Goal: Transaction & Acquisition: Purchase product/service

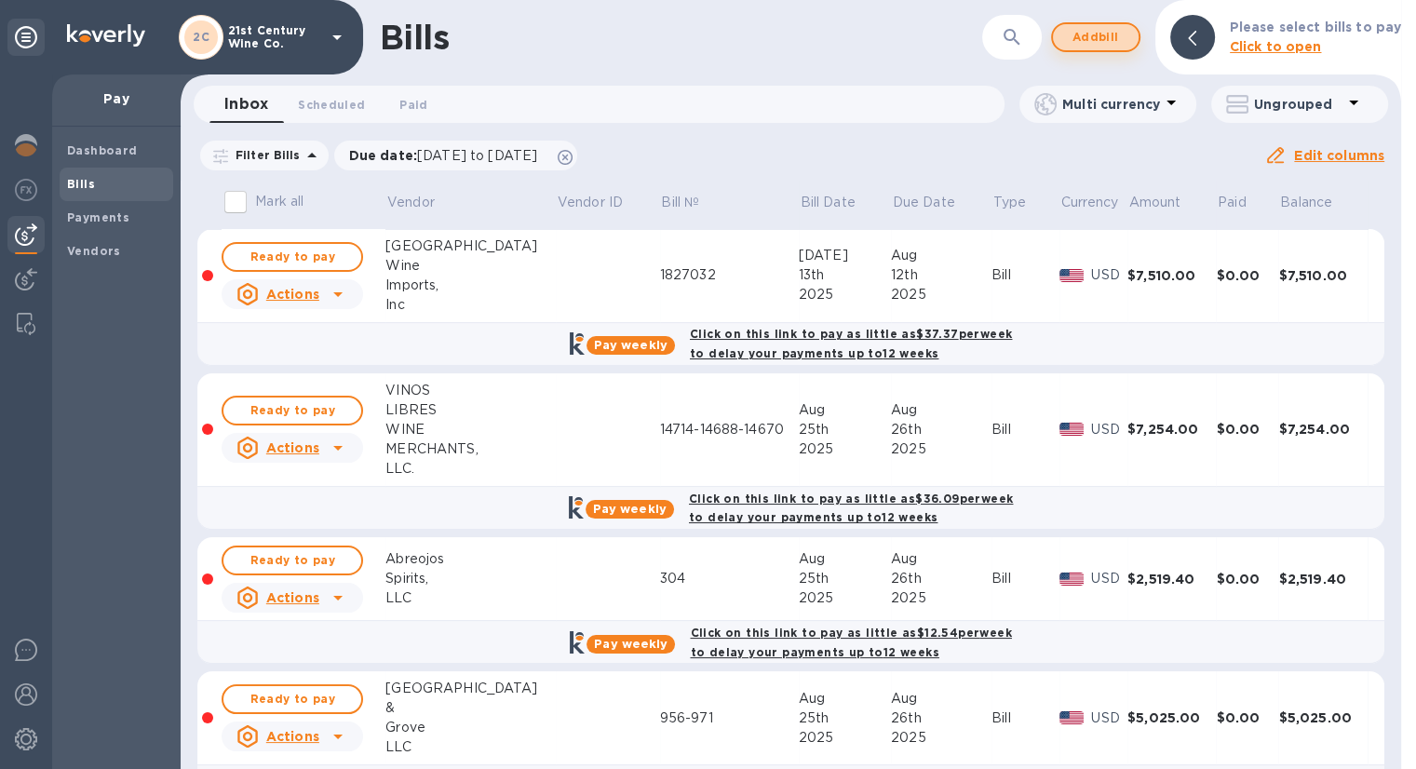
click at [1089, 34] on span "Add bill" at bounding box center [1096, 37] width 56 height 22
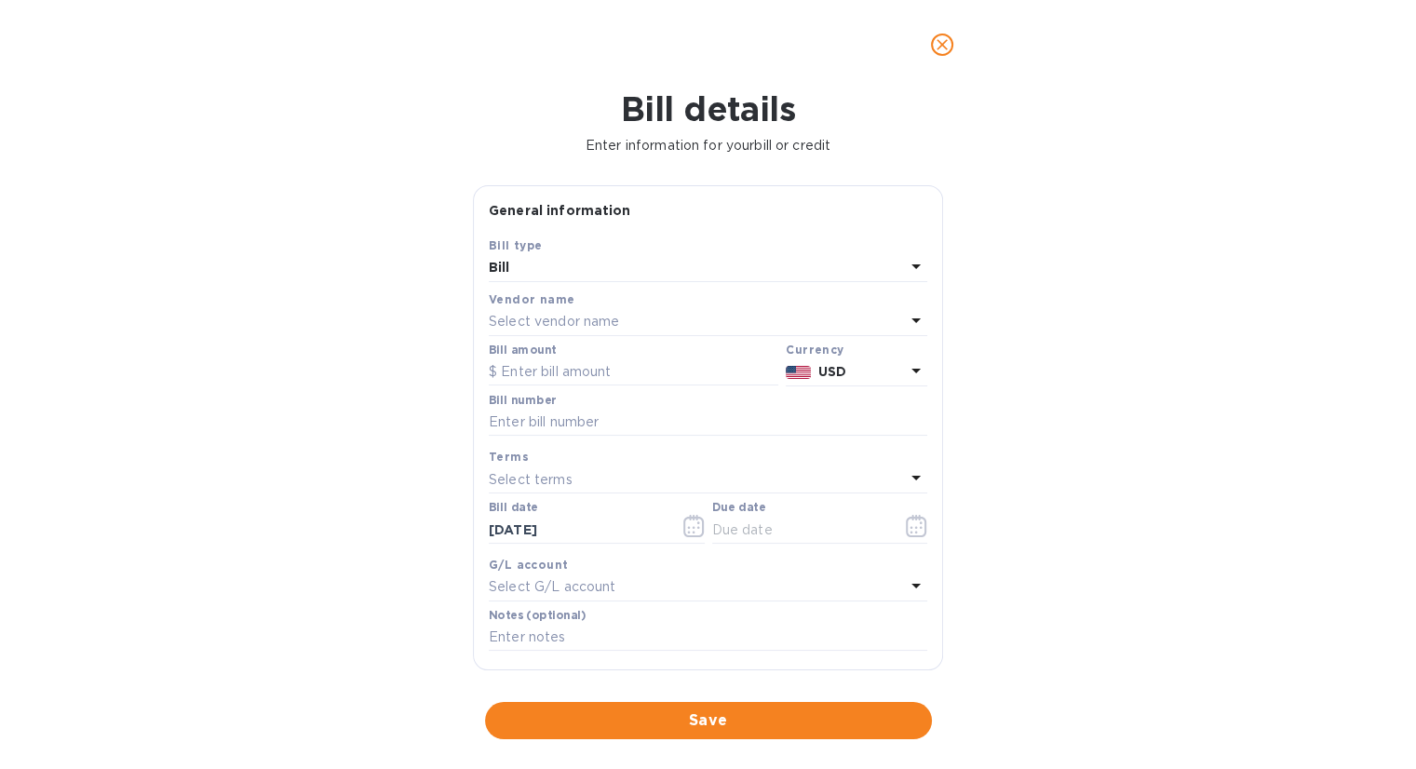
click at [655, 321] on div "Select vendor name" at bounding box center [697, 322] width 416 height 26
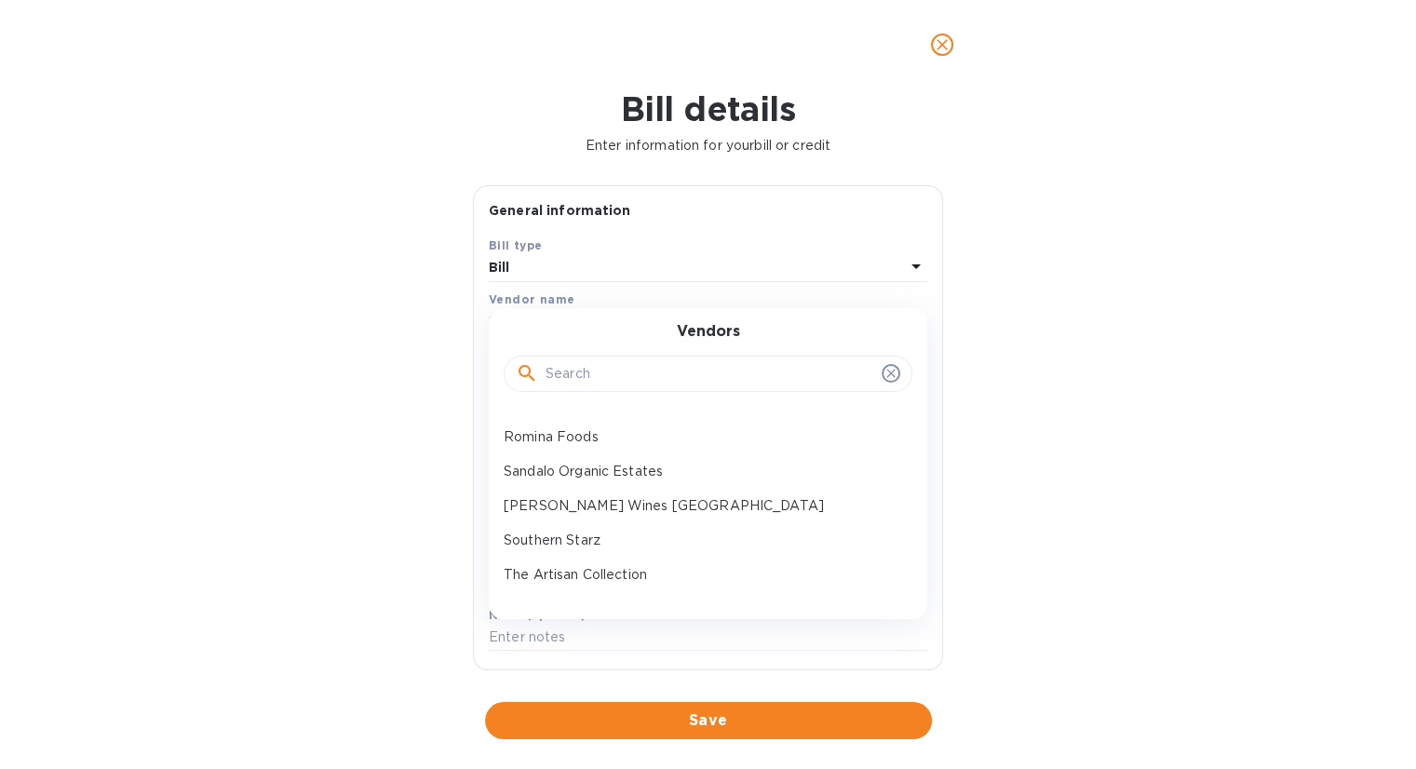
scroll to position [745, 0]
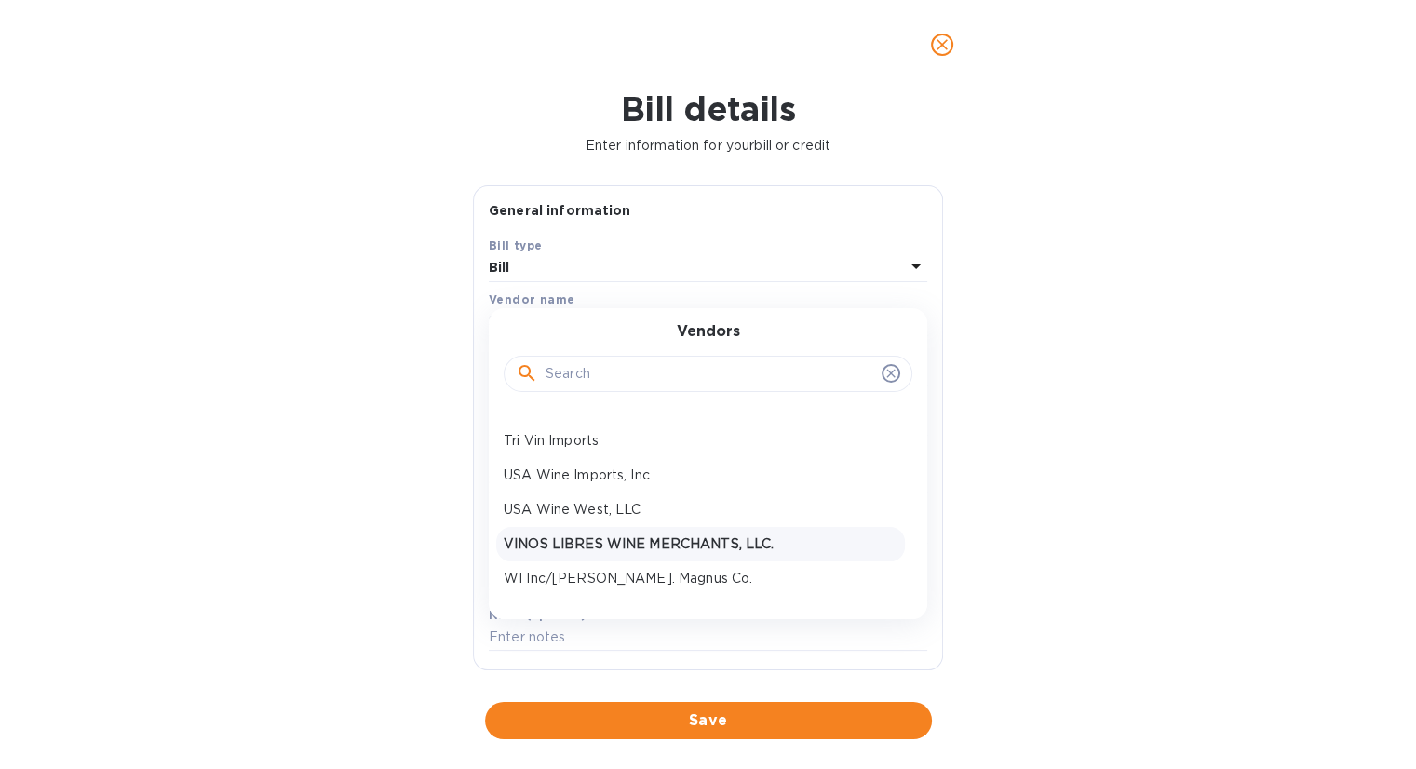
click at [645, 536] on p "VINOS LIBRES WINE MERCHANTS, LLC." at bounding box center [701, 544] width 394 height 20
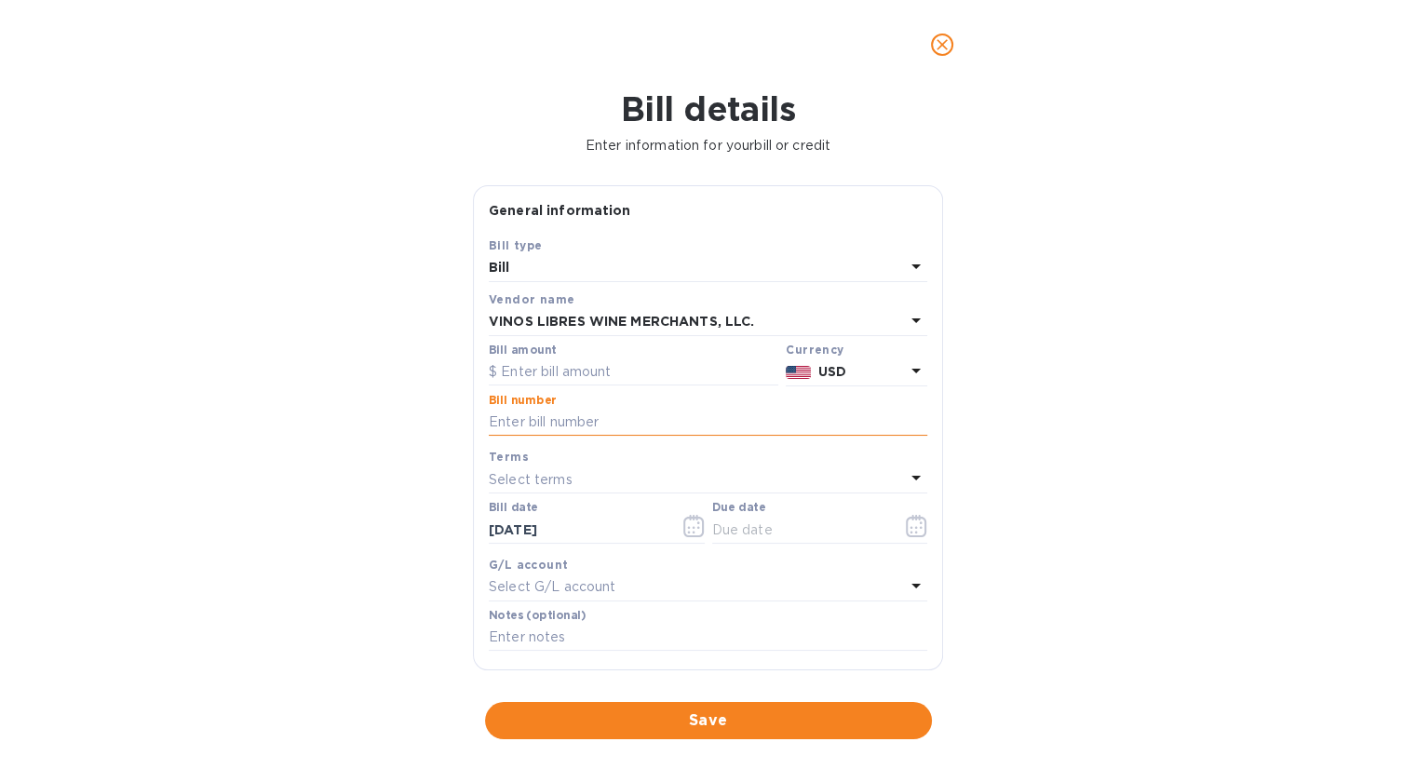
click at [599, 422] on input "text" at bounding box center [708, 423] width 438 height 28
drag, startPoint x: 527, startPoint y: 423, endPoint x: 605, endPoint y: 426, distance: 78.3
click at [605, 426] on input "14729-14819CR" at bounding box center [708, 423] width 438 height 28
type input "14729"
click at [612, 367] on input "text" at bounding box center [634, 372] width 290 height 28
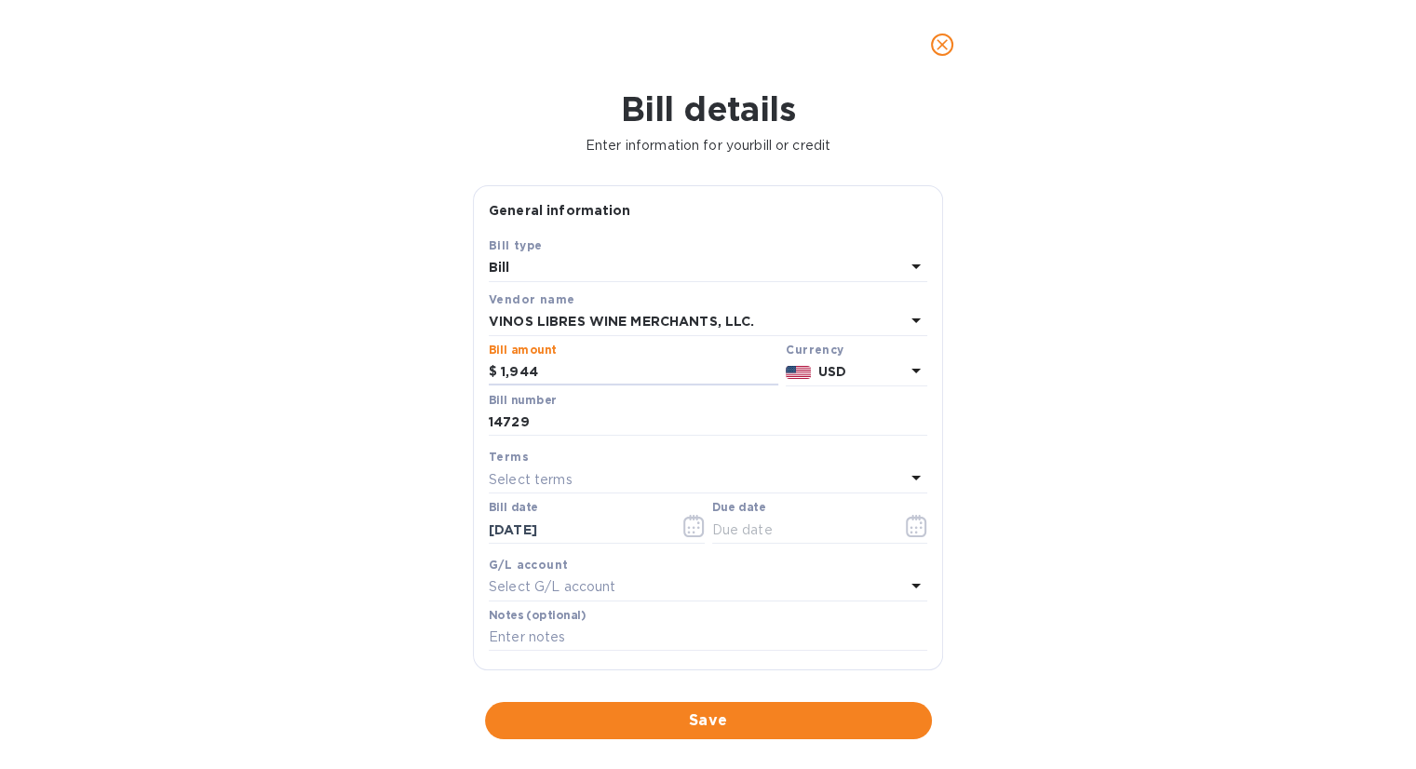
type input "1,944"
click at [906, 521] on icon "button" at bounding box center [916, 526] width 21 height 22
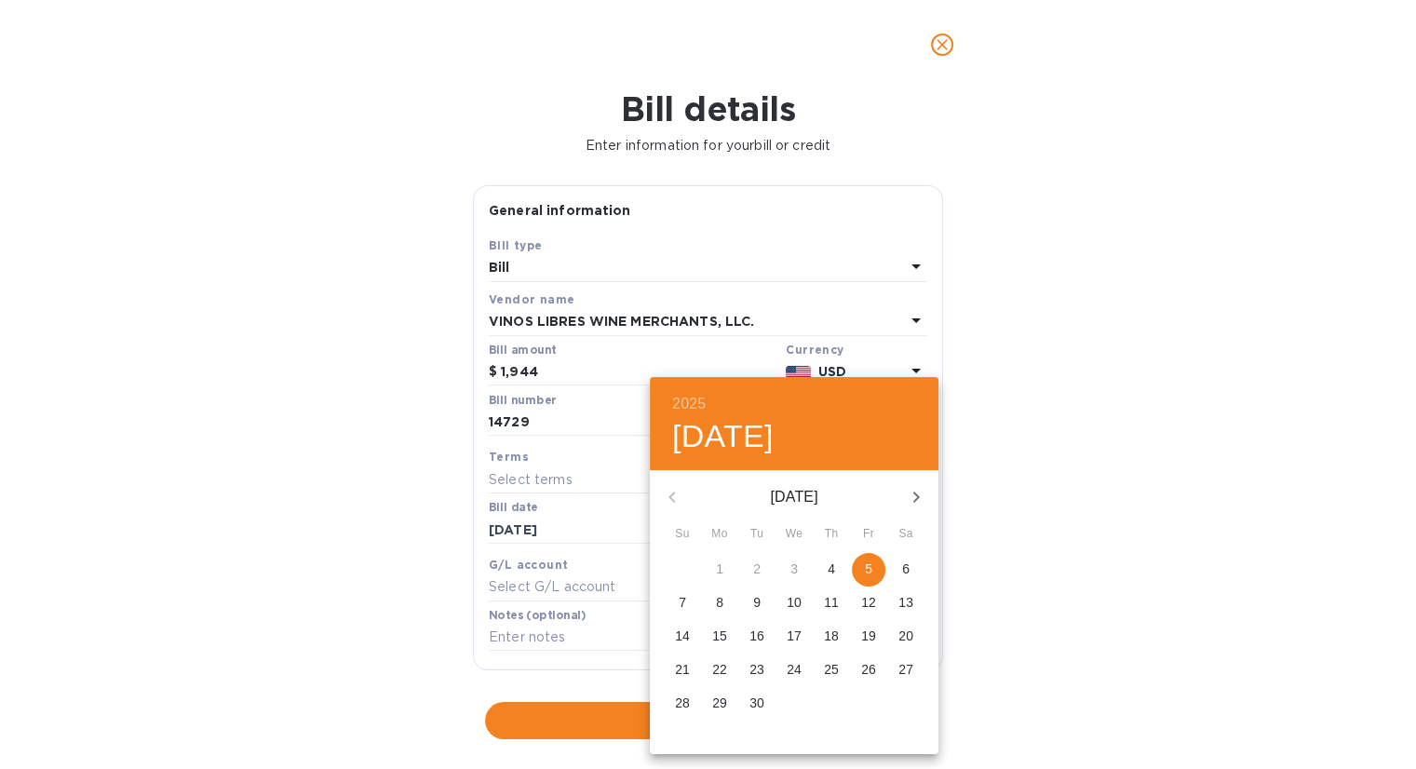
click at [869, 568] on p "5" at bounding box center [868, 568] width 7 height 19
type input "[DATE]"
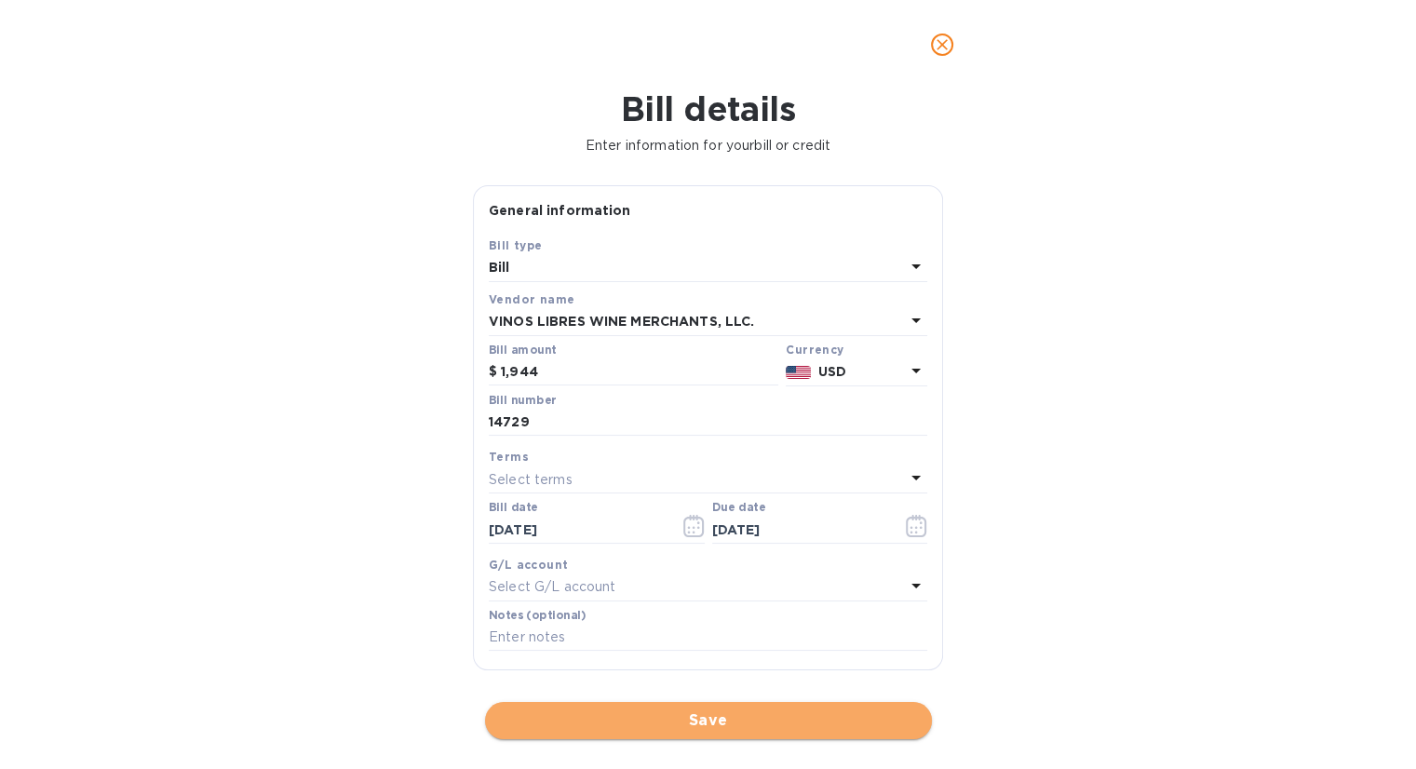
click at [730, 719] on span "Save" at bounding box center [708, 720] width 417 height 22
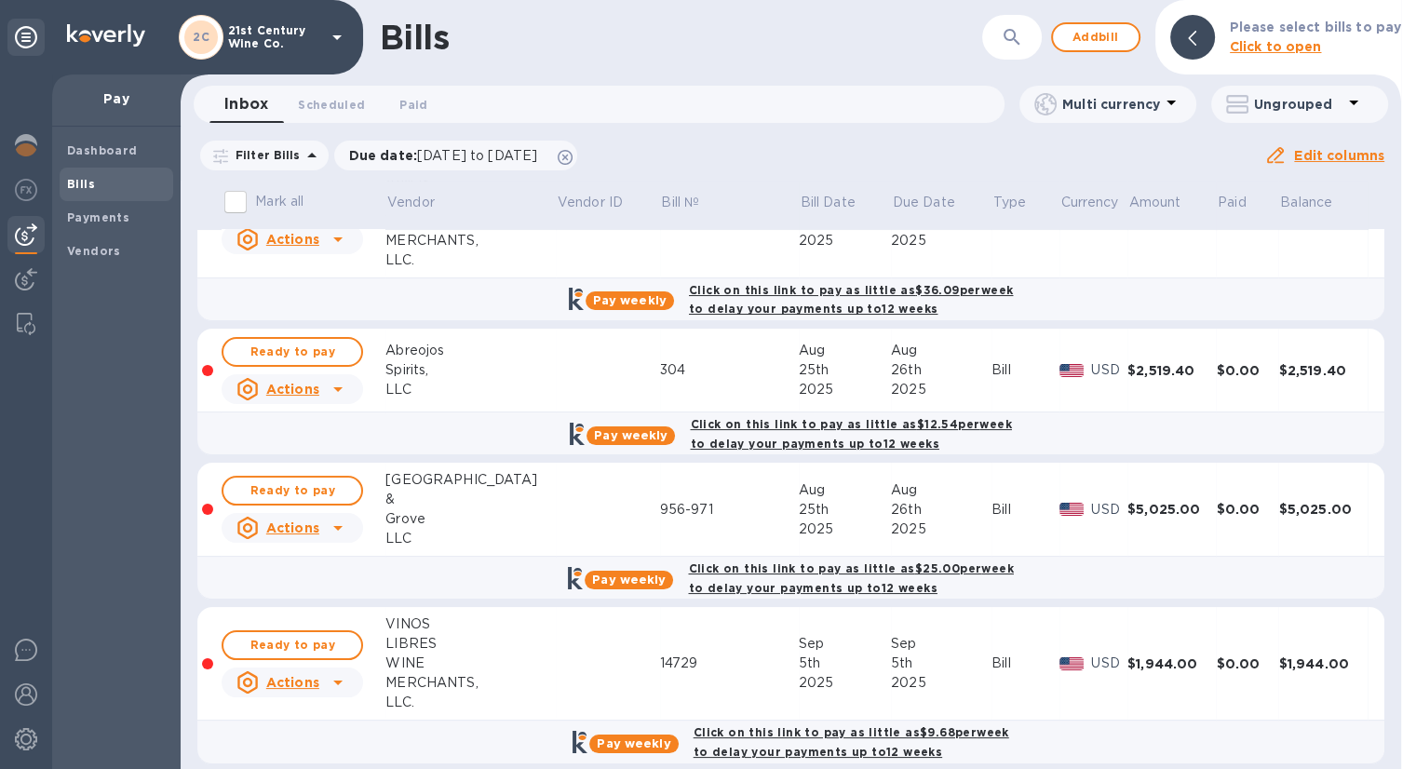
scroll to position [223, 0]
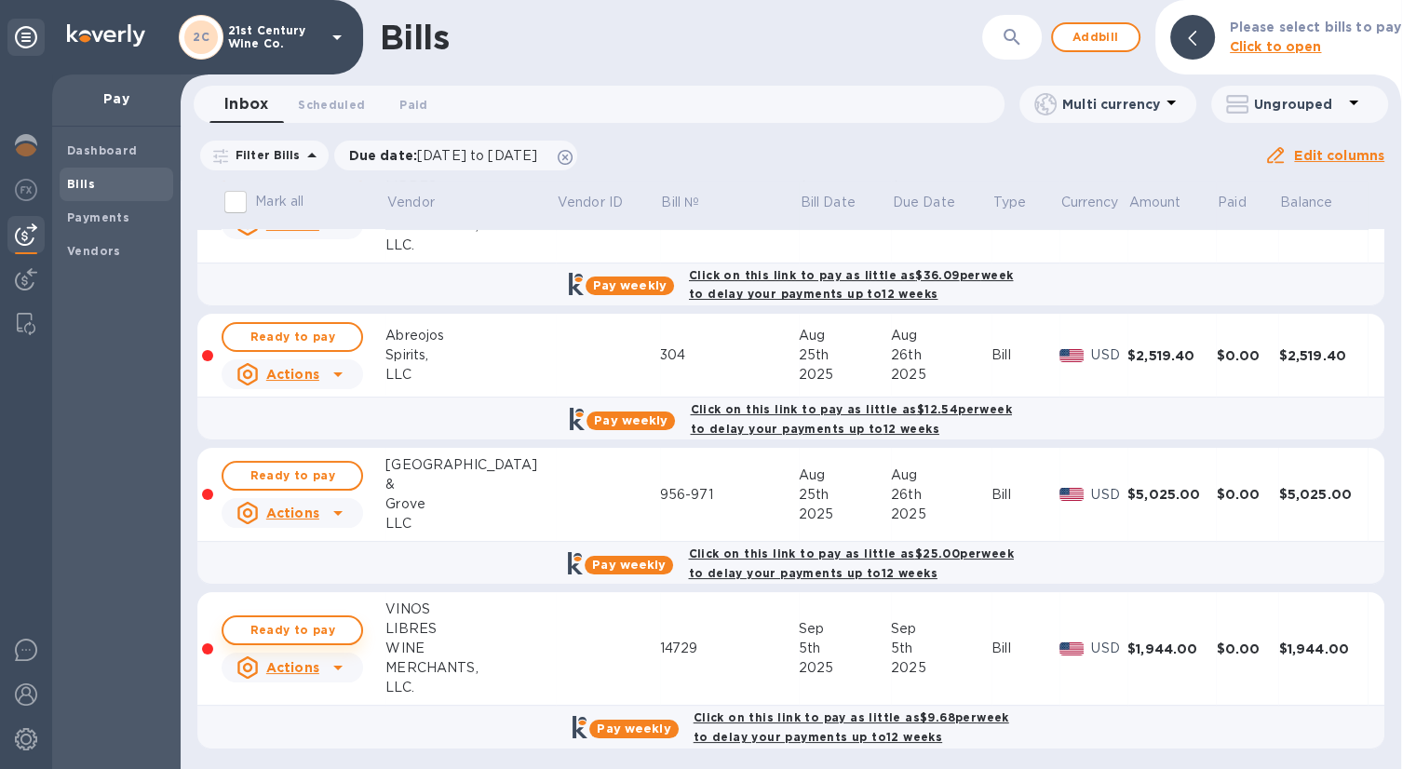
click at [340, 626] on span "Ready to pay" at bounding box center [292, 630] width 108 height 22
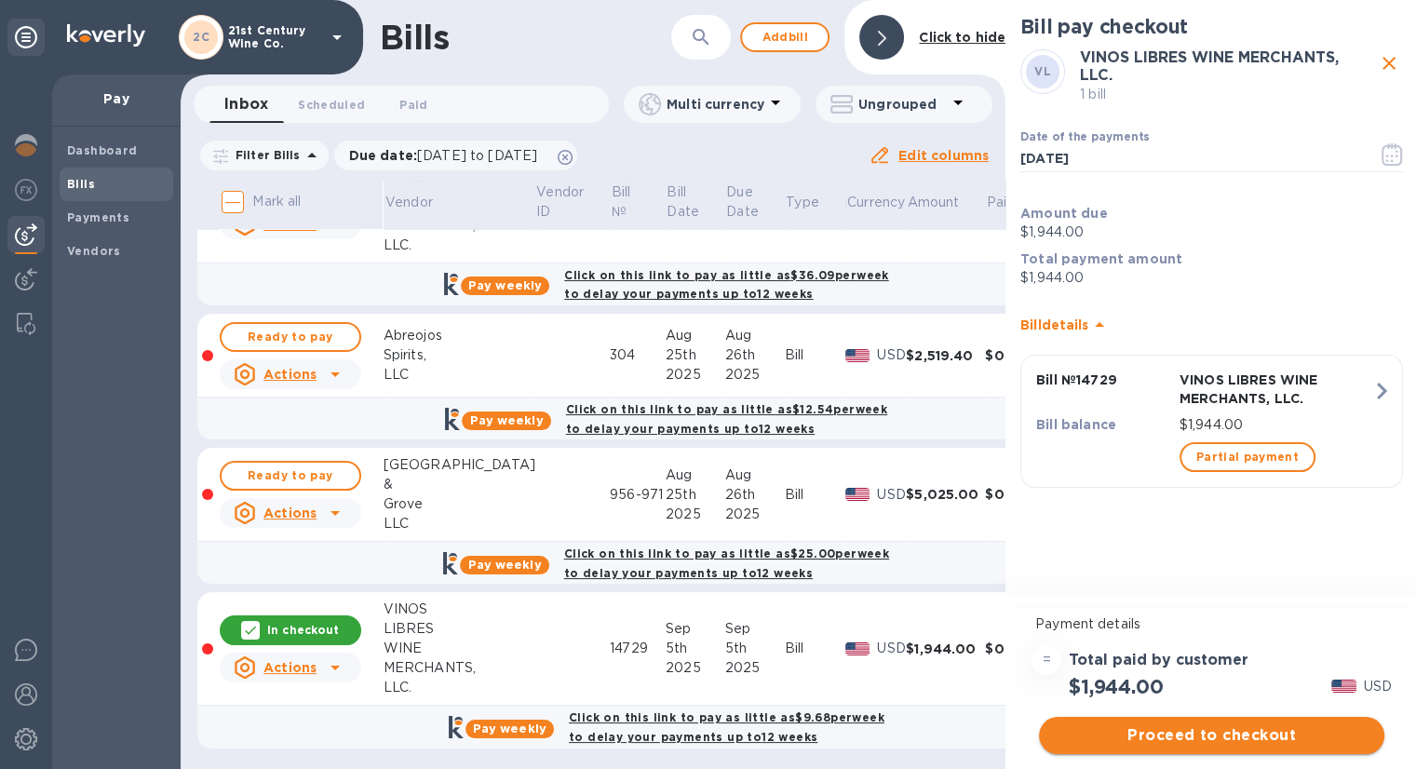
click at [1138, 728] on span "Proceed to checkout" at bounding box center [1212, 735] width 316 height 22
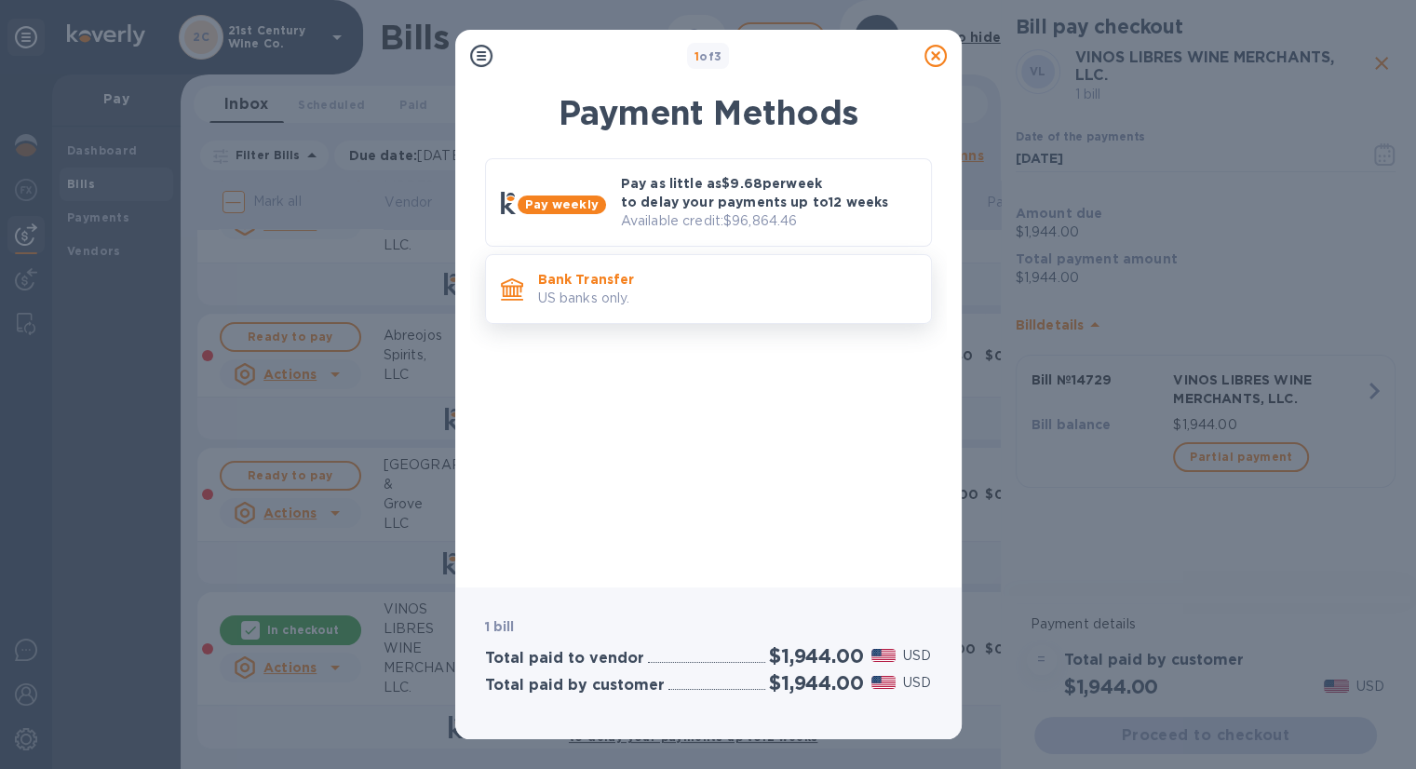
click at [699, 295] on p "US banks only." at bounding box center [727, 299] width 378 height 20
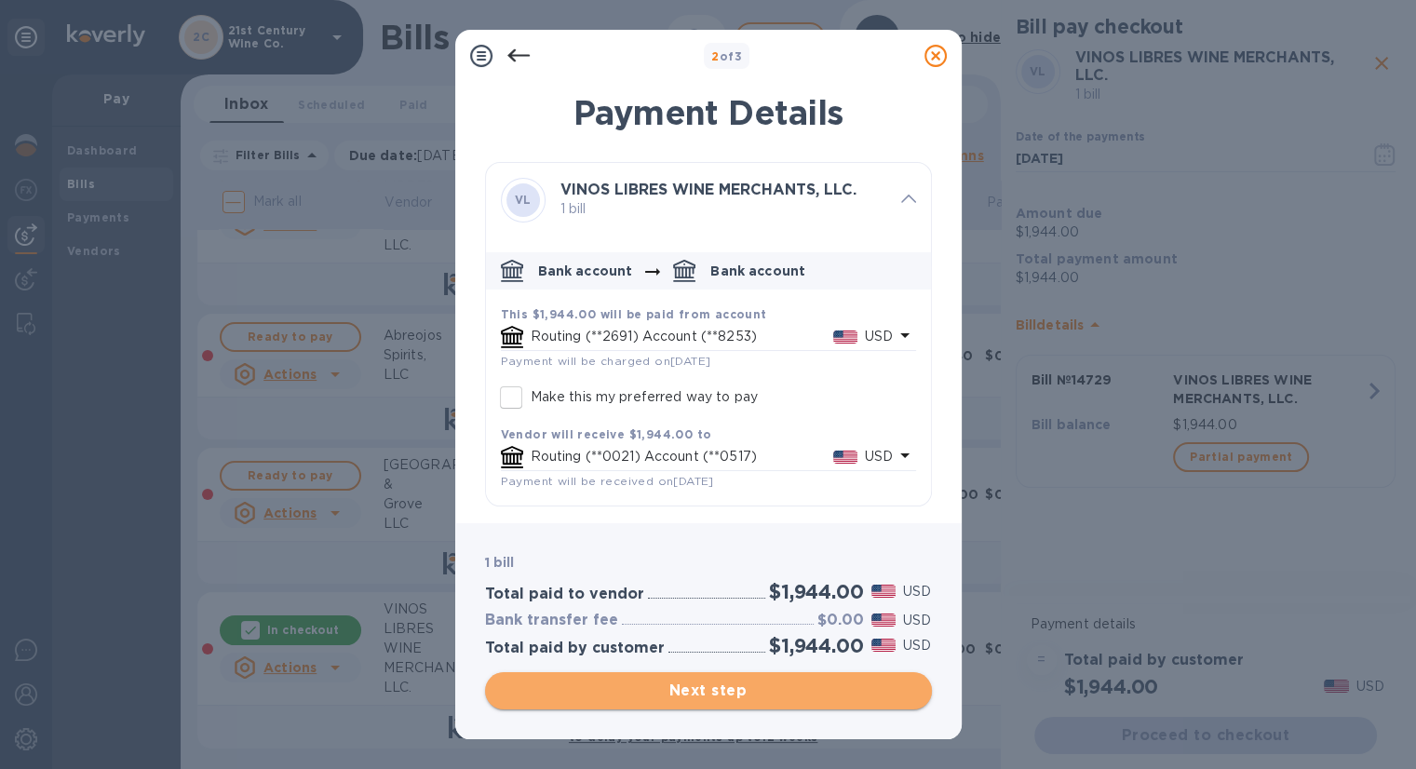
click at [700, 690] on span "Next step" at bounding box center [708, 691] width 417 height 22
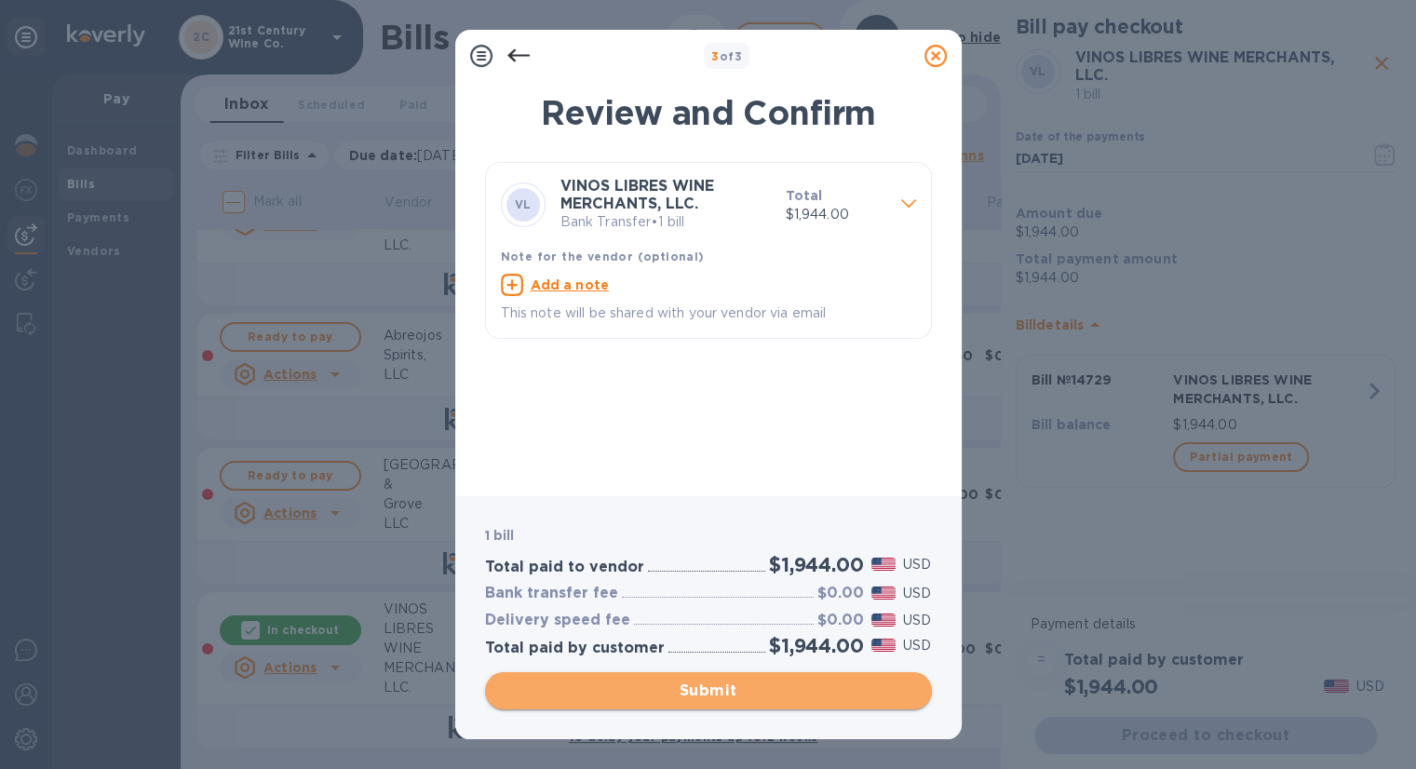
click at [705, 692] on span "Submit" at bounding box center [708, 691] width 417 height 22
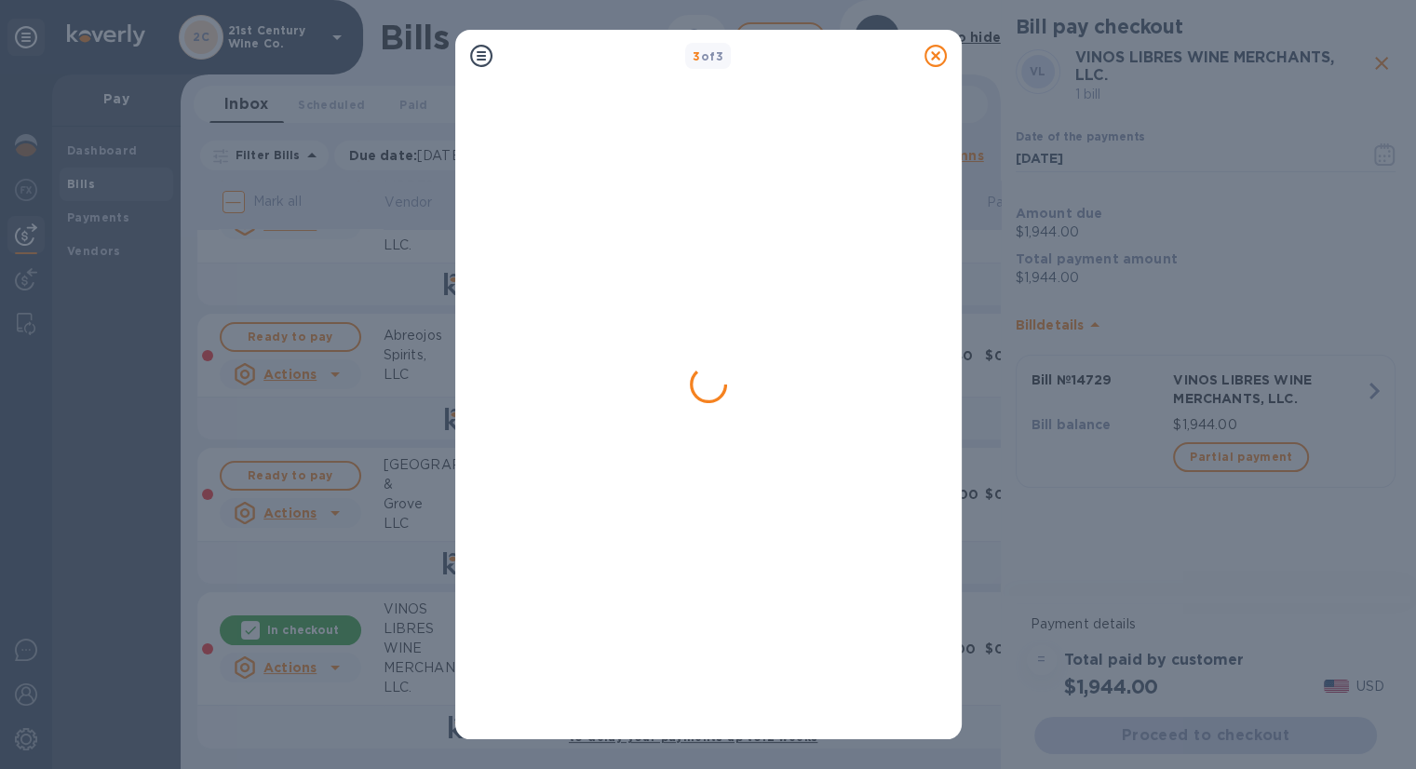
scroll to position [0, 0]
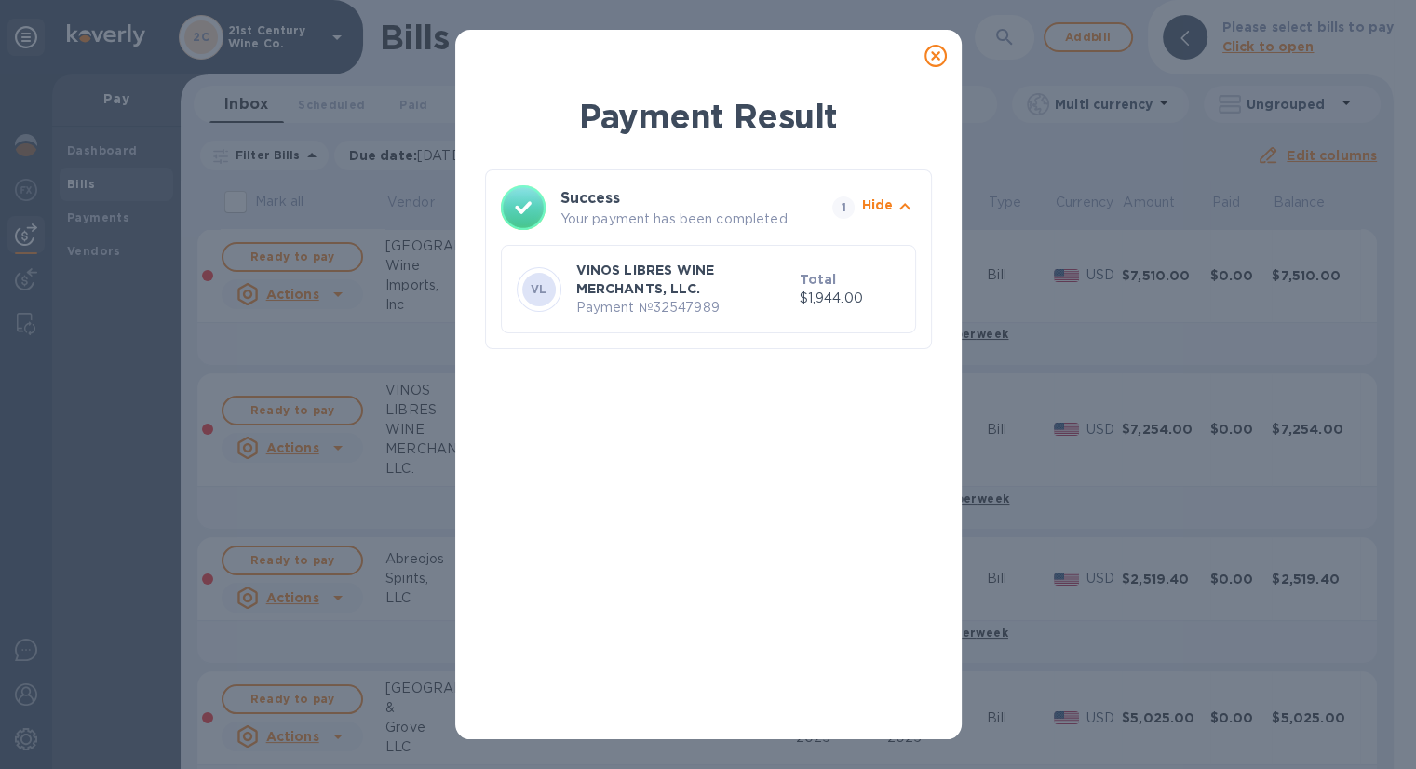
click at [934, 49] on icon at bounding box center [935, 56] width 22 height 22
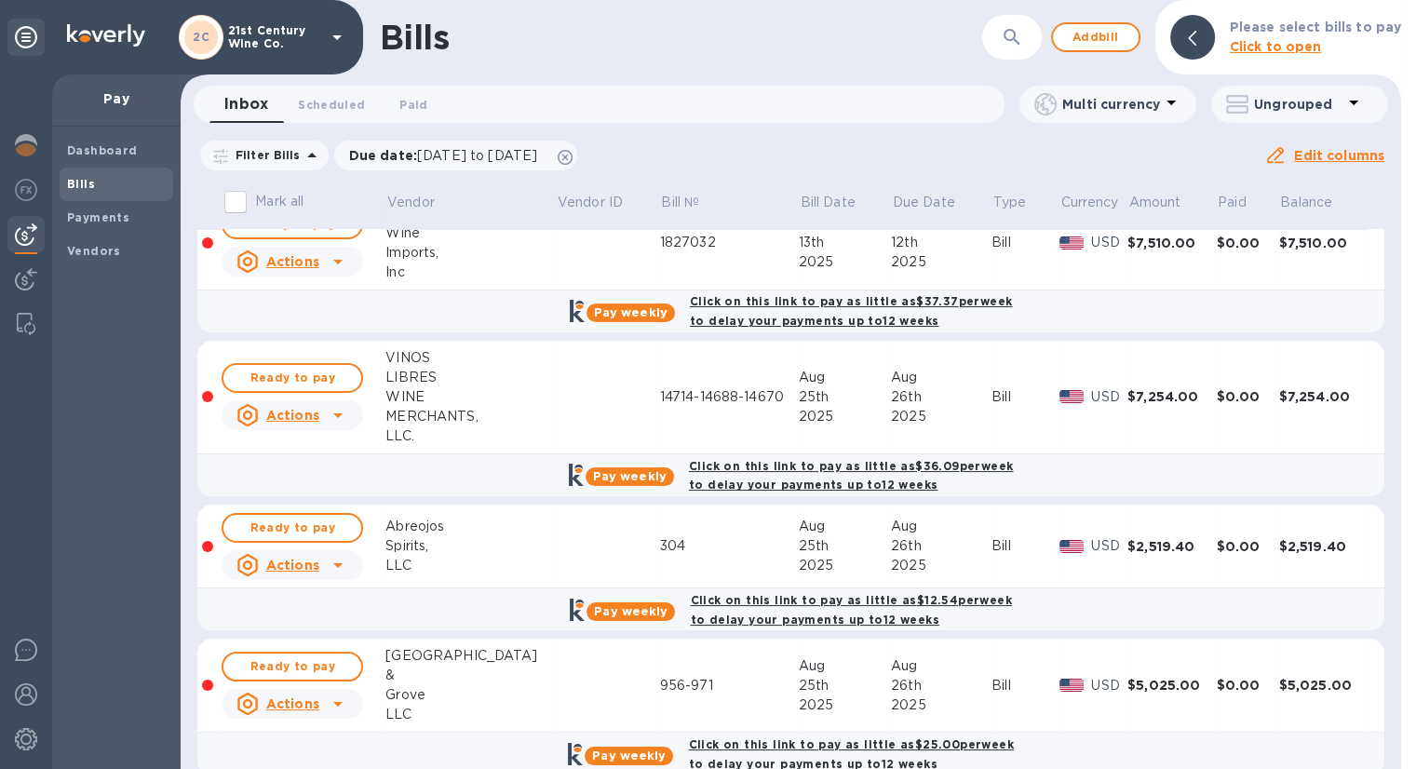
scroll to position [61, 0]
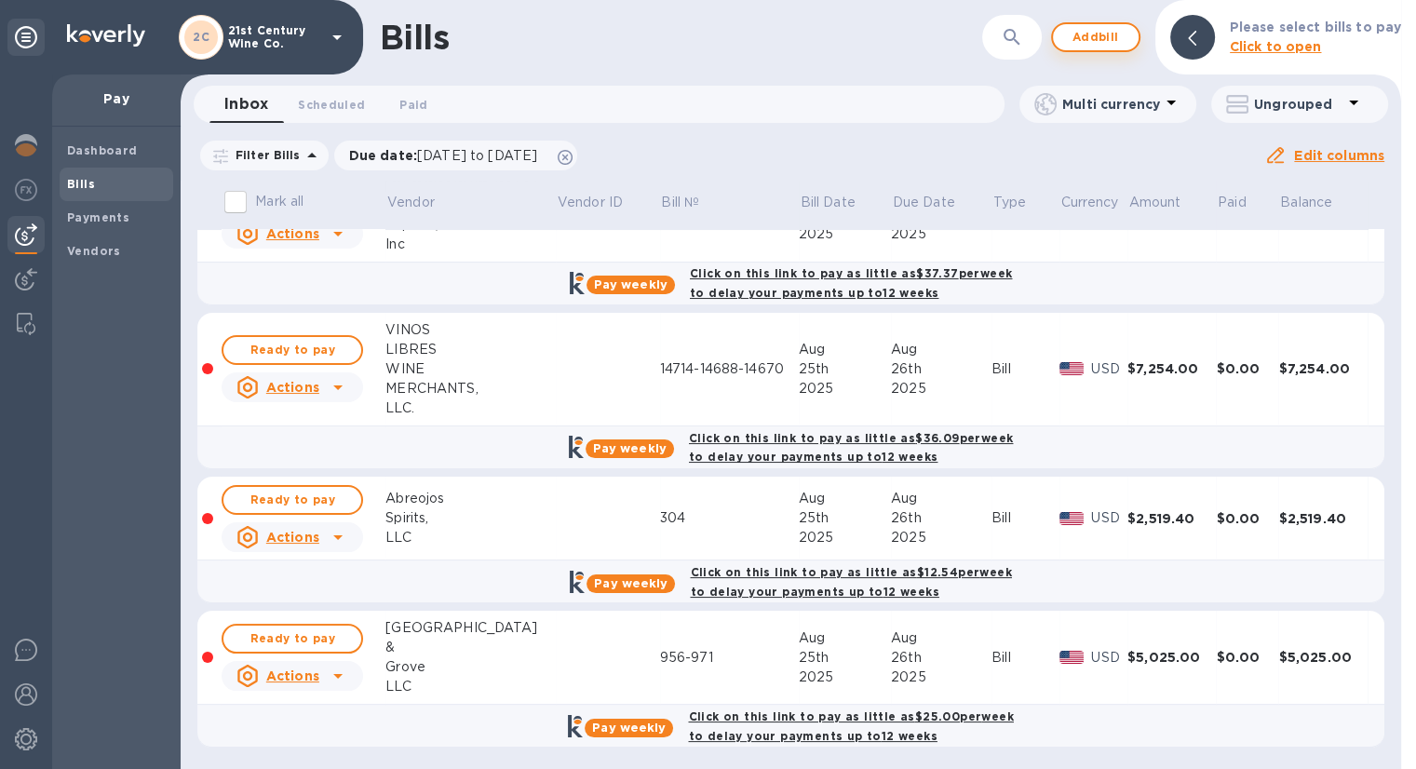
click at [1096, 38] on span "Add bill" at bounding box center [1096, 37] width 56 height 22
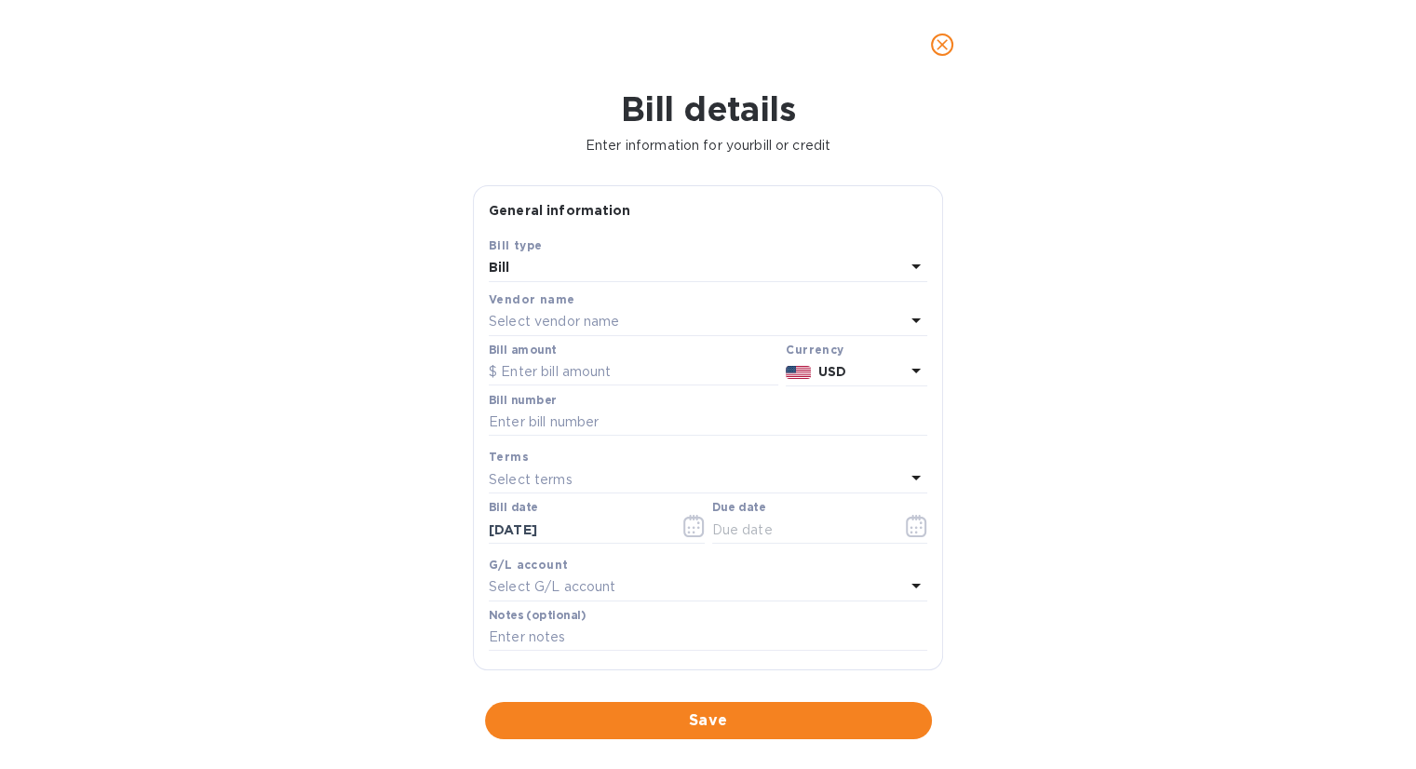
click at [573, 323] on p "Select vendor name" at bounding box center [554, 322] width 130 height 20
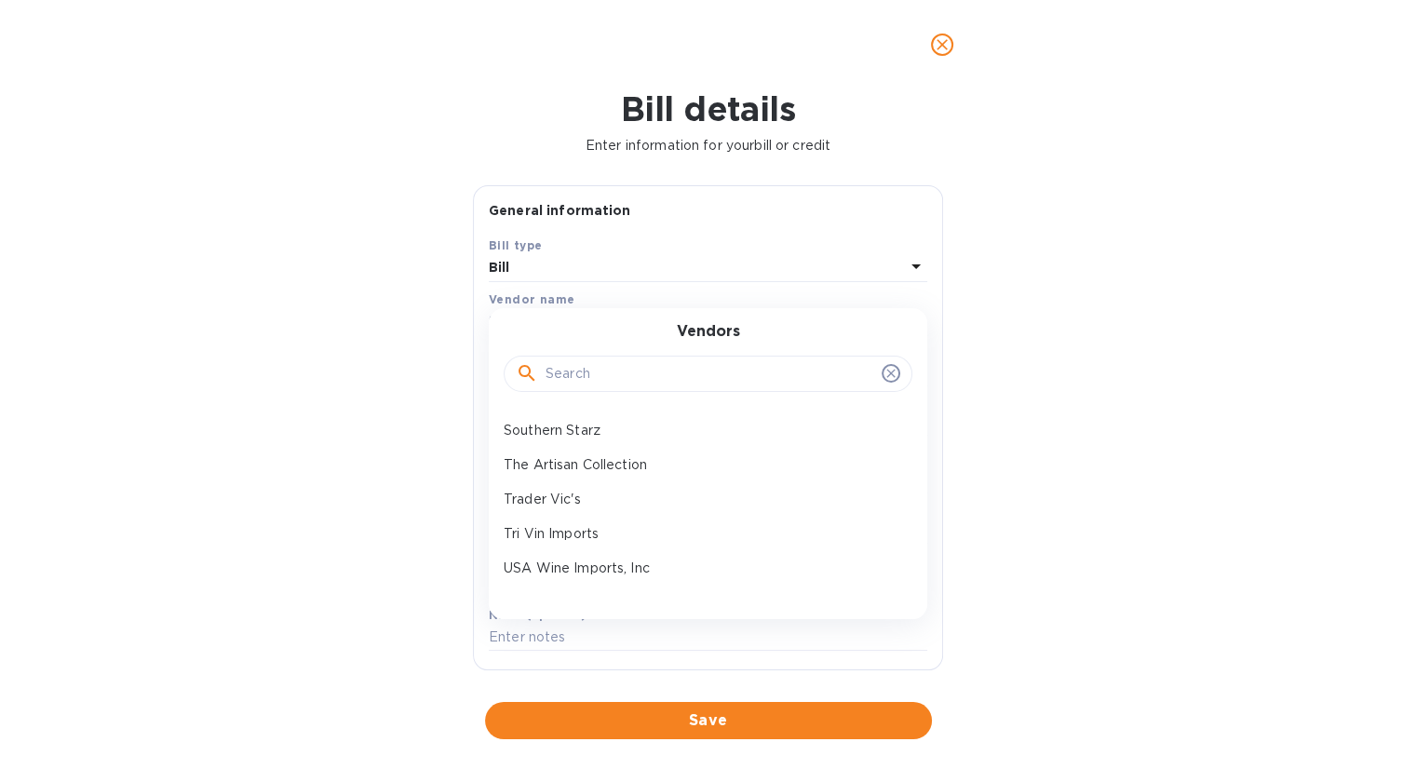
scroll to position [786, 0]
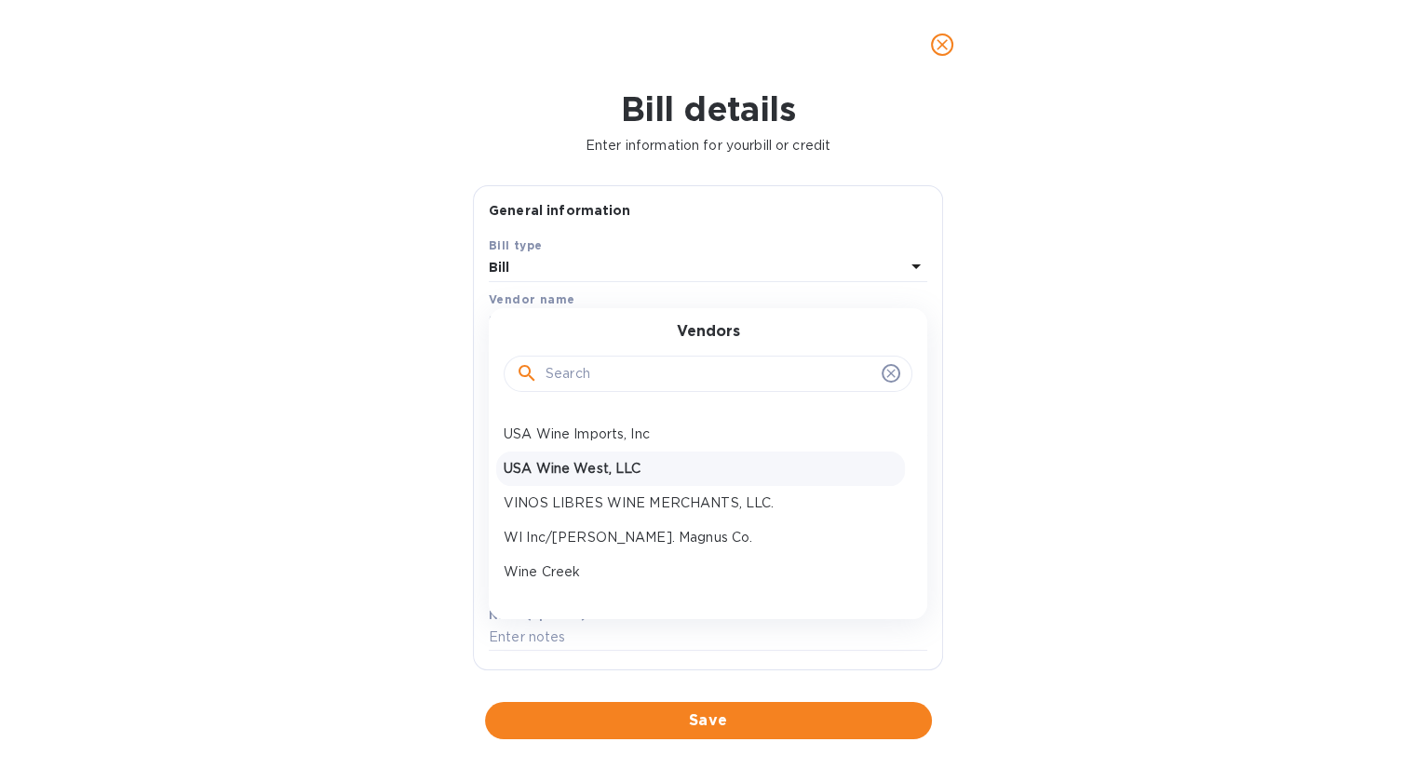
click at [609, 470] on p "USA Wine West, LLC" at bounding box center [701, 469] width 394 height 20
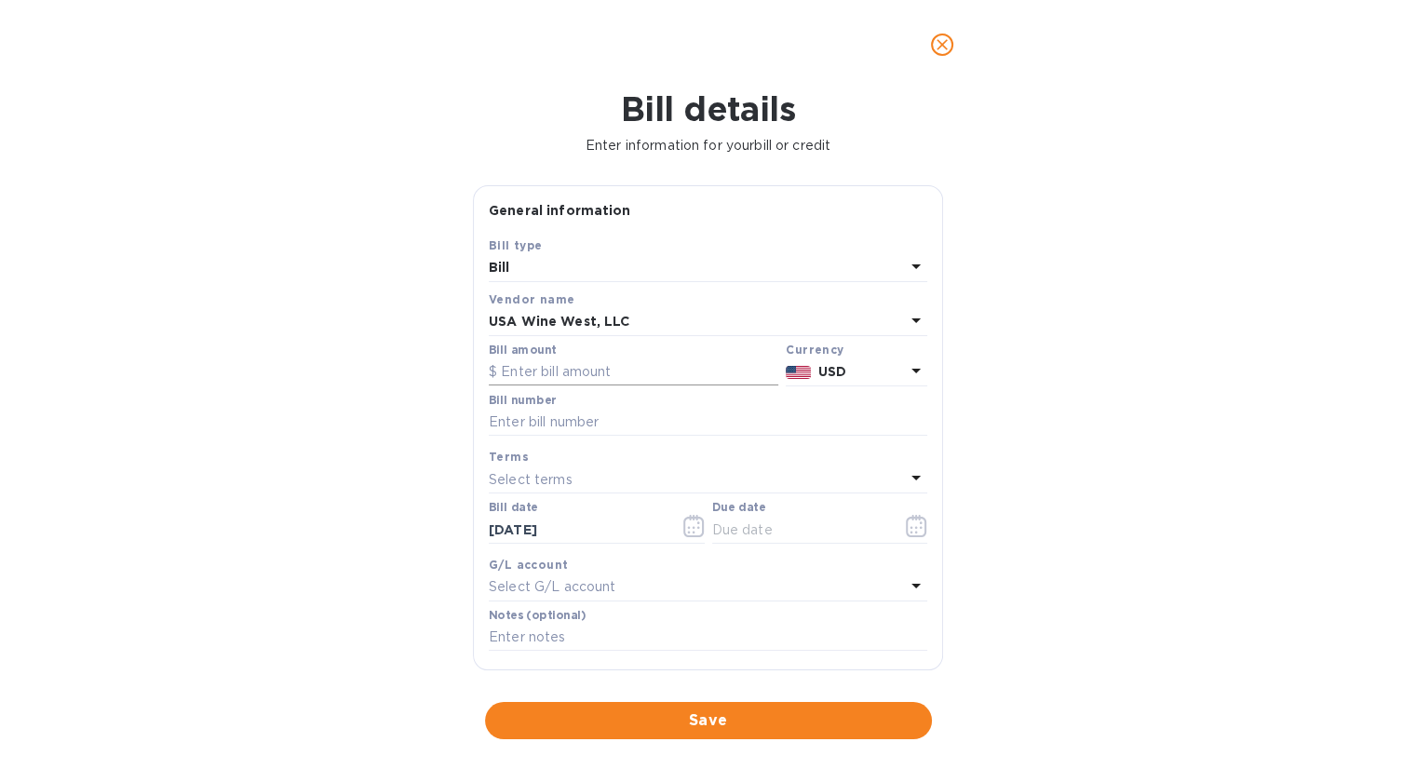
click at [571, 373] on input "text" at bounding box center [634, 372] width 290 height 28
type input "1,761.28"
click at [540, 421] on input "text" at bounding box center [708, 423] width 438 height 28
type input "PLC000050465-PLC000050504"
click at [906, 532] on icon "button" at bounding box center [916, 526] width 20 height 22
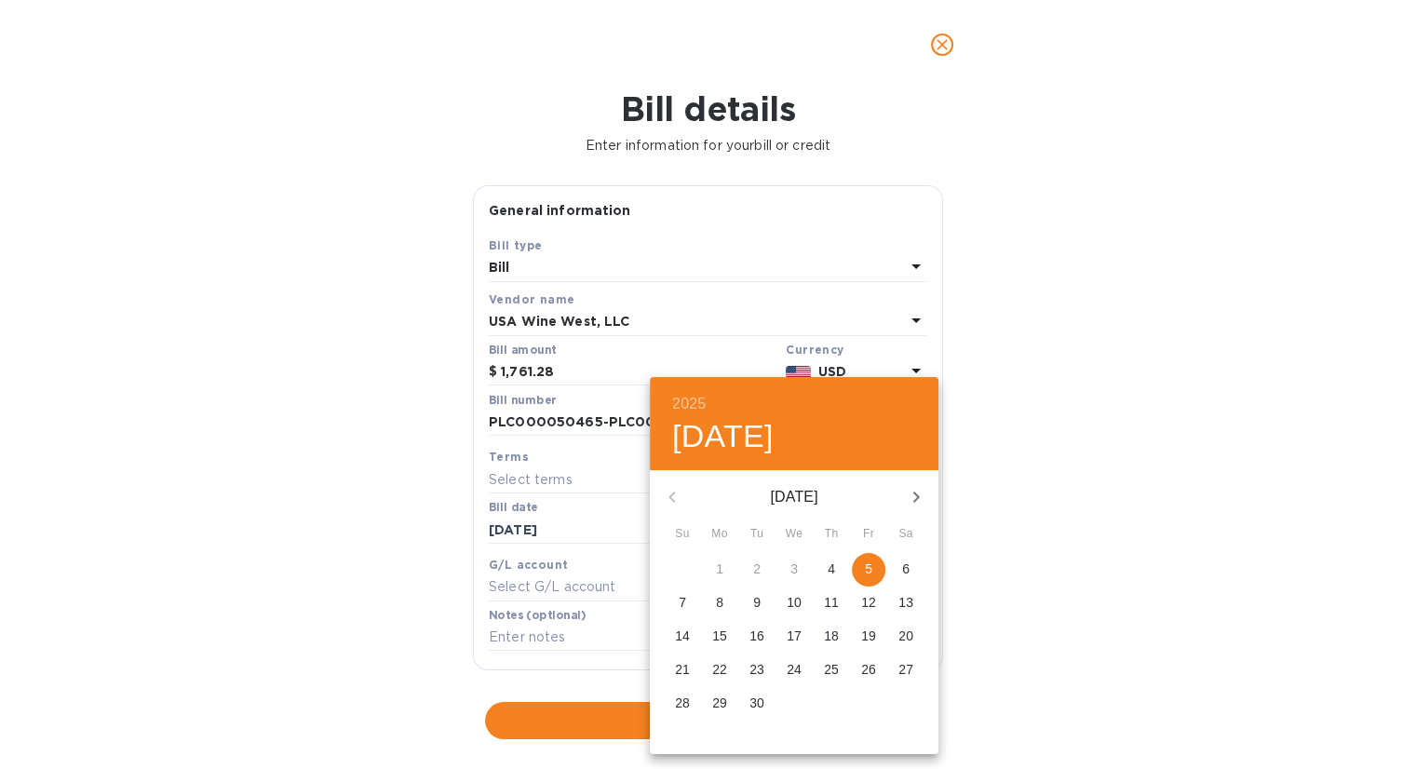
click at [867, 571] on p "5" at bounding box center [868, 568] width 7 height 19
type input "[DATE]"
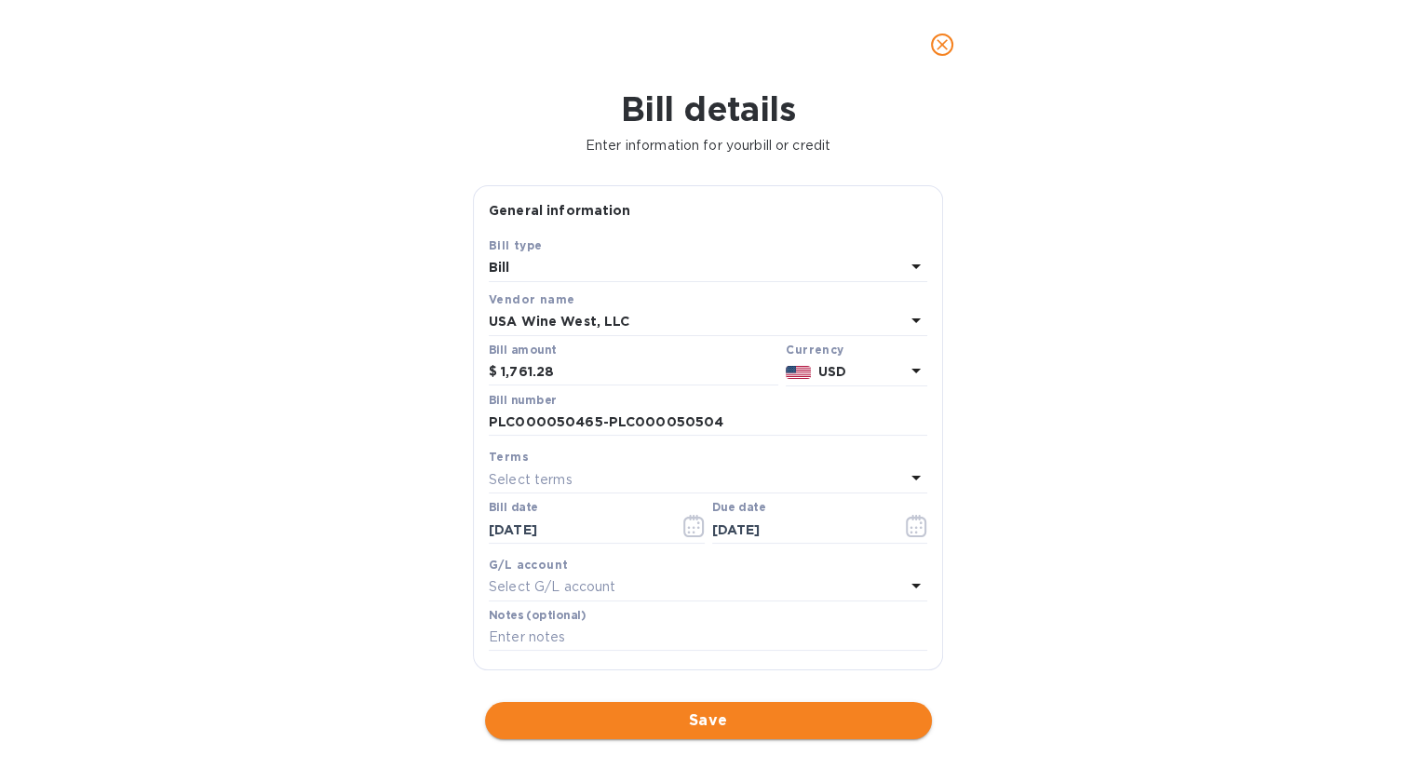
click at [665, 716] on span "Save" at bounding box center [708, 720] width 417 height 22
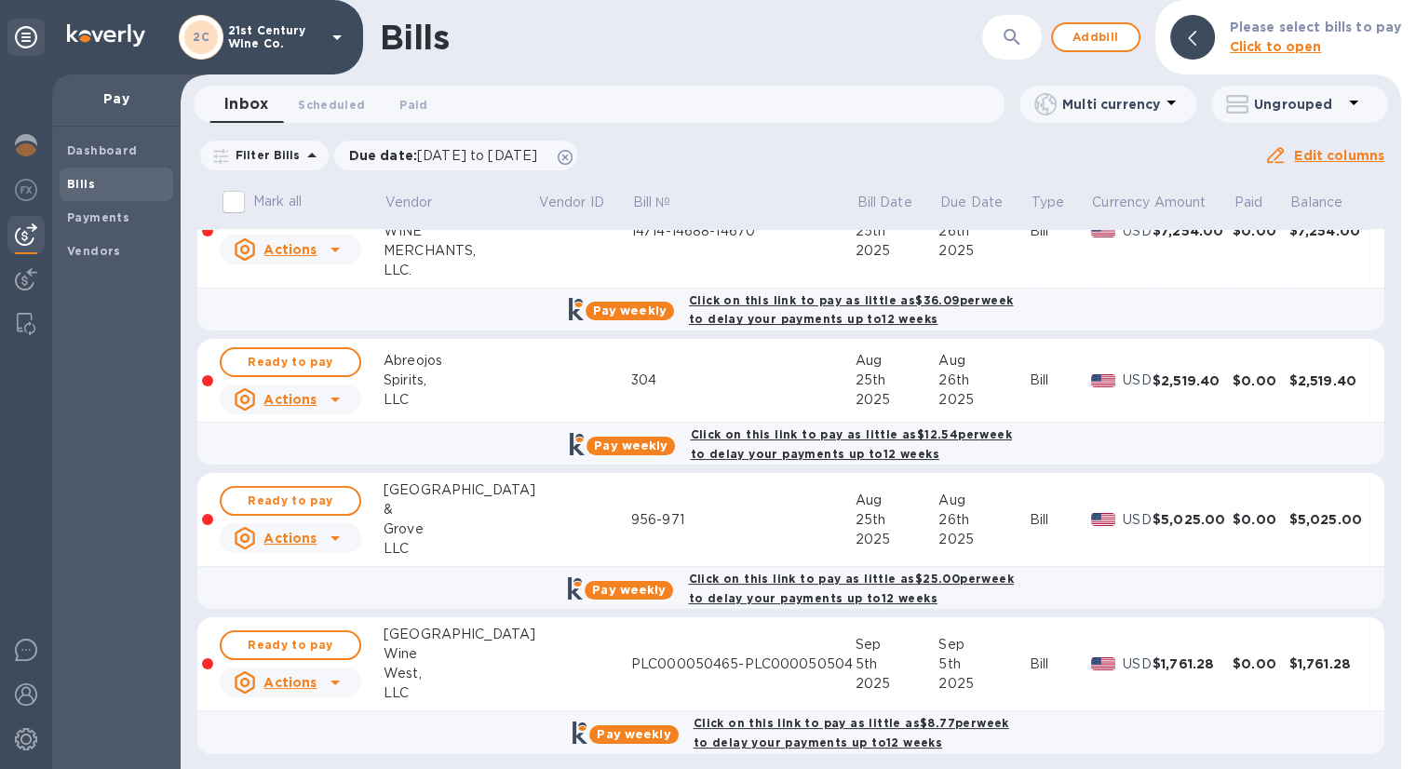
scroll to position [205, 0]
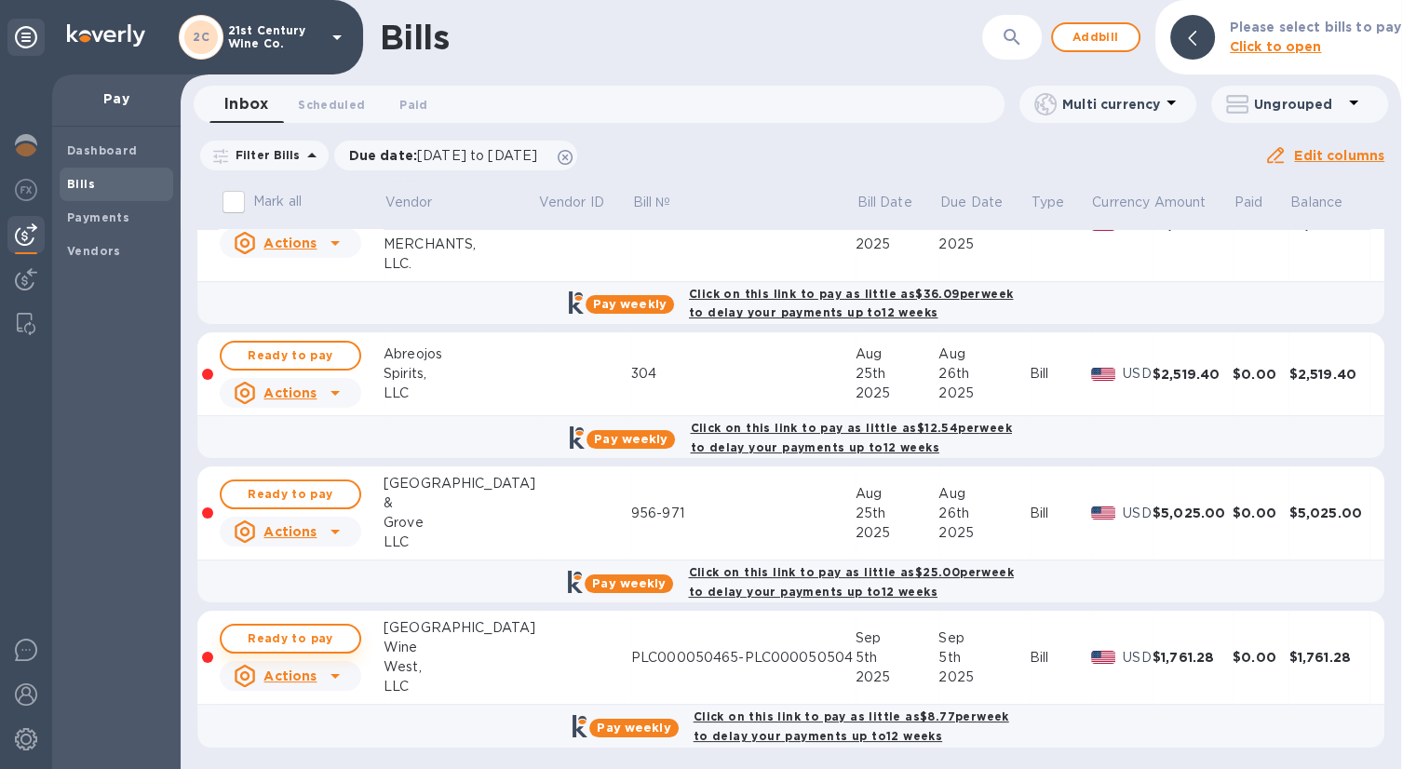
click at [344, 631] on span "Ready to pay" at bounding box center [290, 638] width 108 height 22
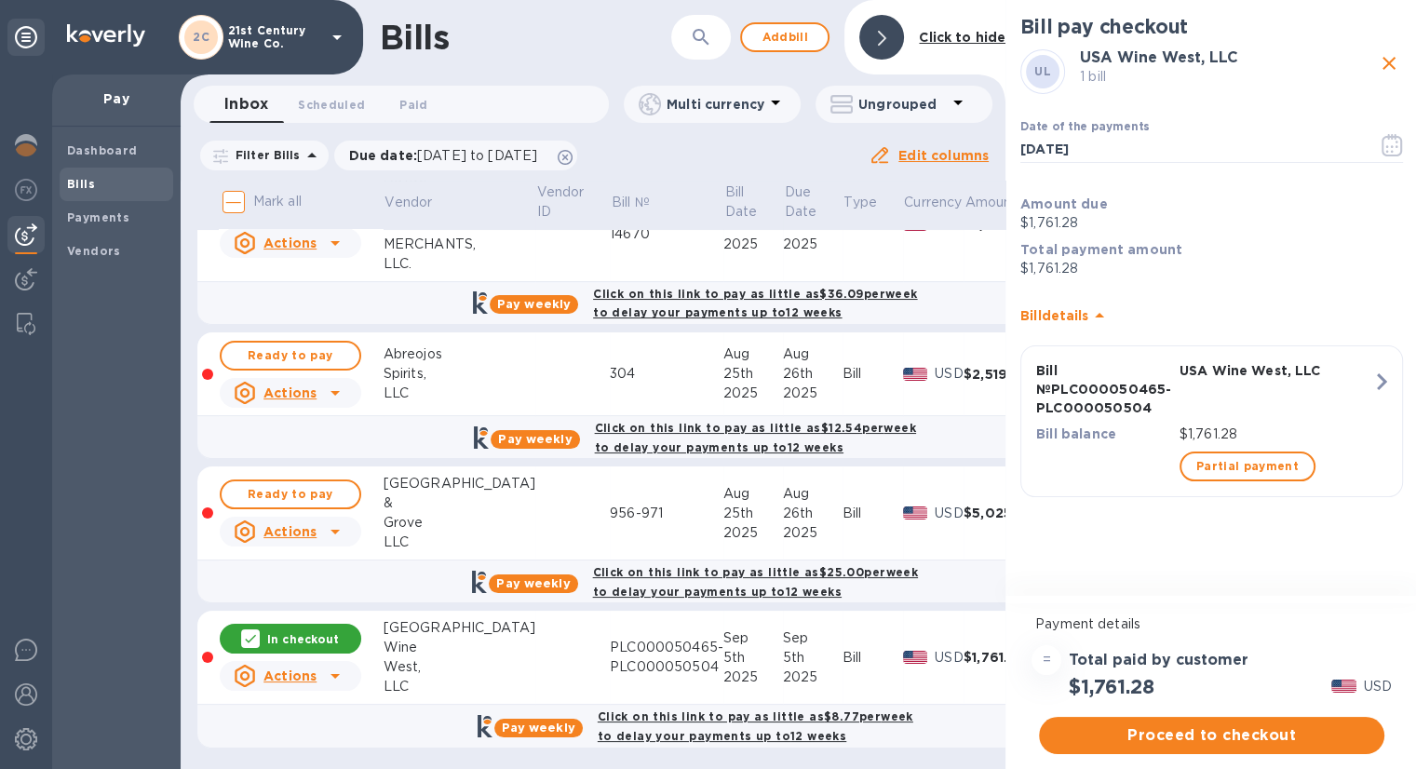
click at [1241, 734] on span "Proceed to checkout" at bounding box center [1212, 735] width 316 height 22
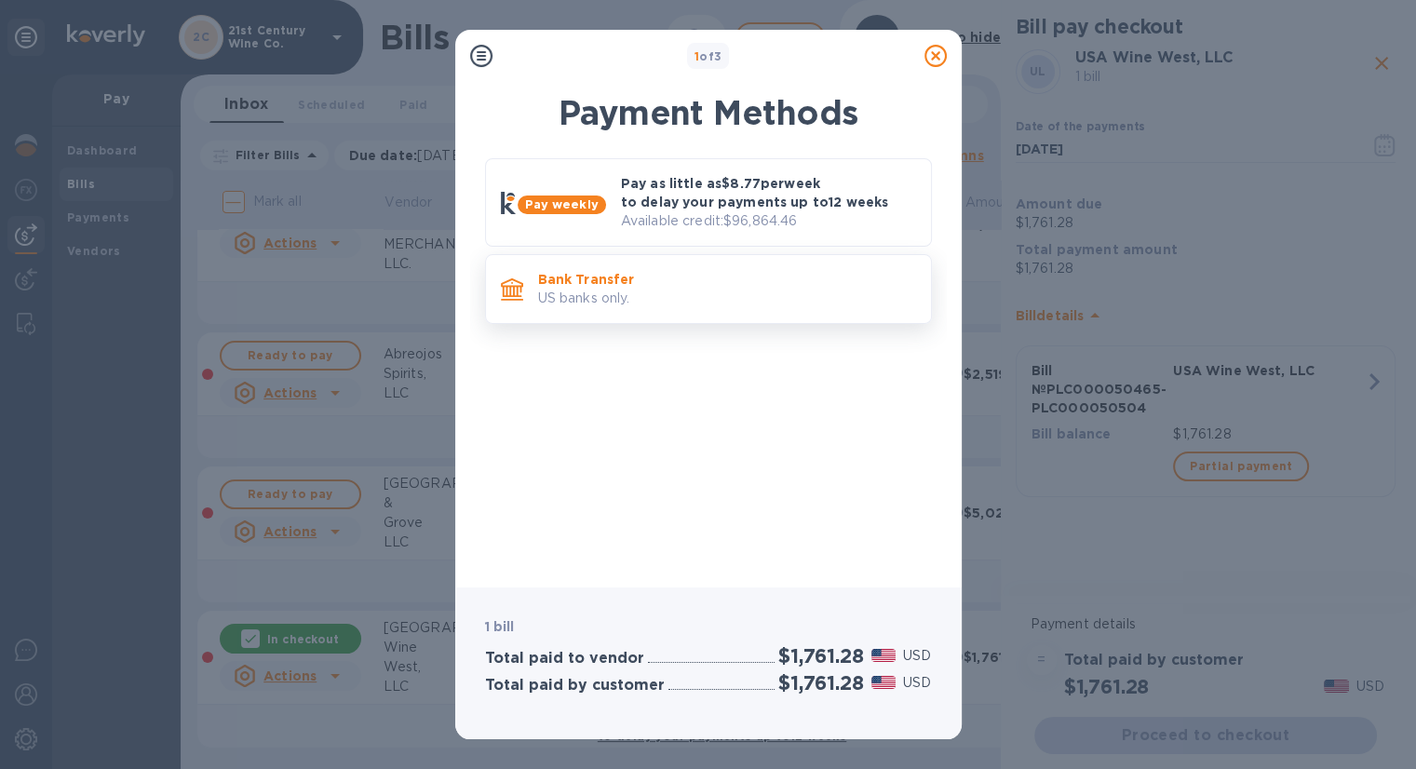
click at [637, 296] on p "US banks only." at bounding box center [727, 299] width 378 height 20
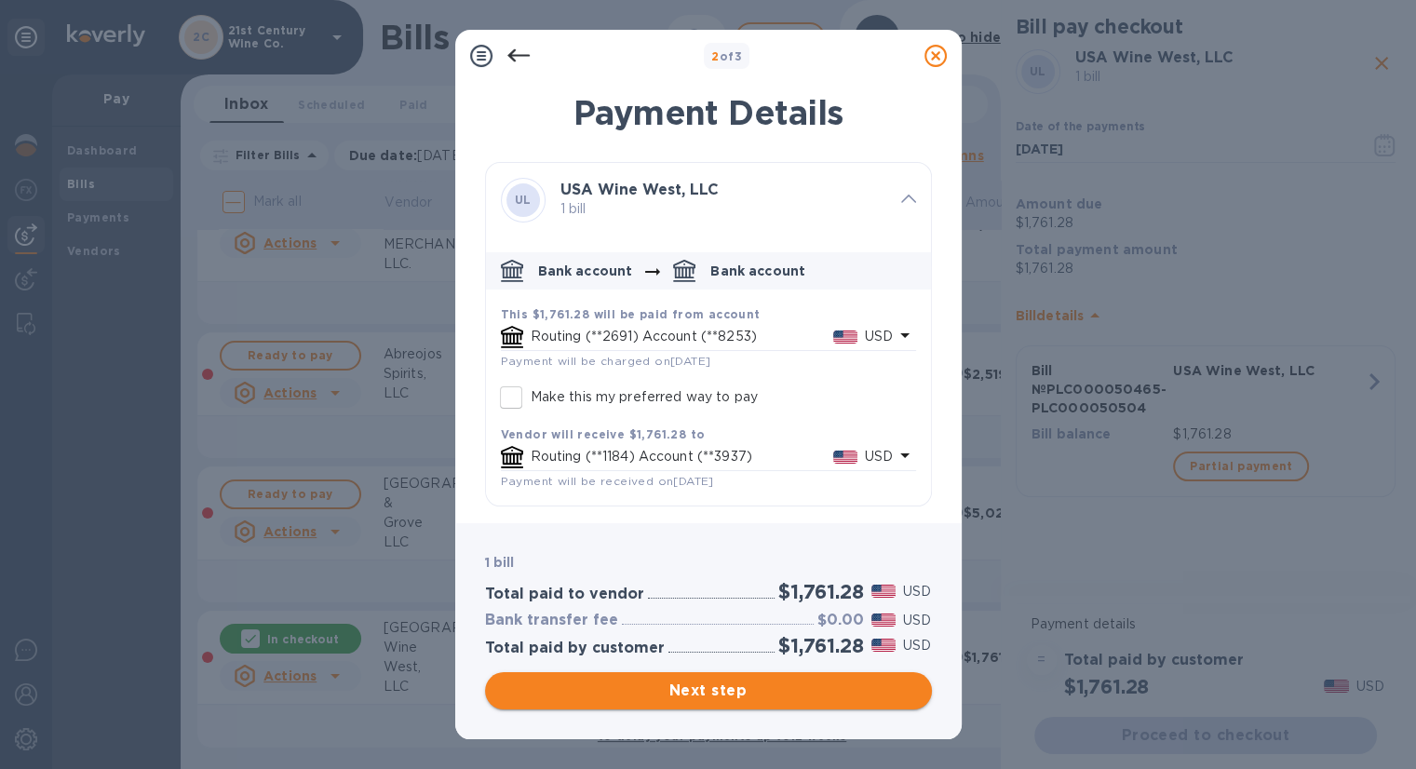
click at [741, 692] on span "Next step" at bounding box center [708, 691] width 417 height 22
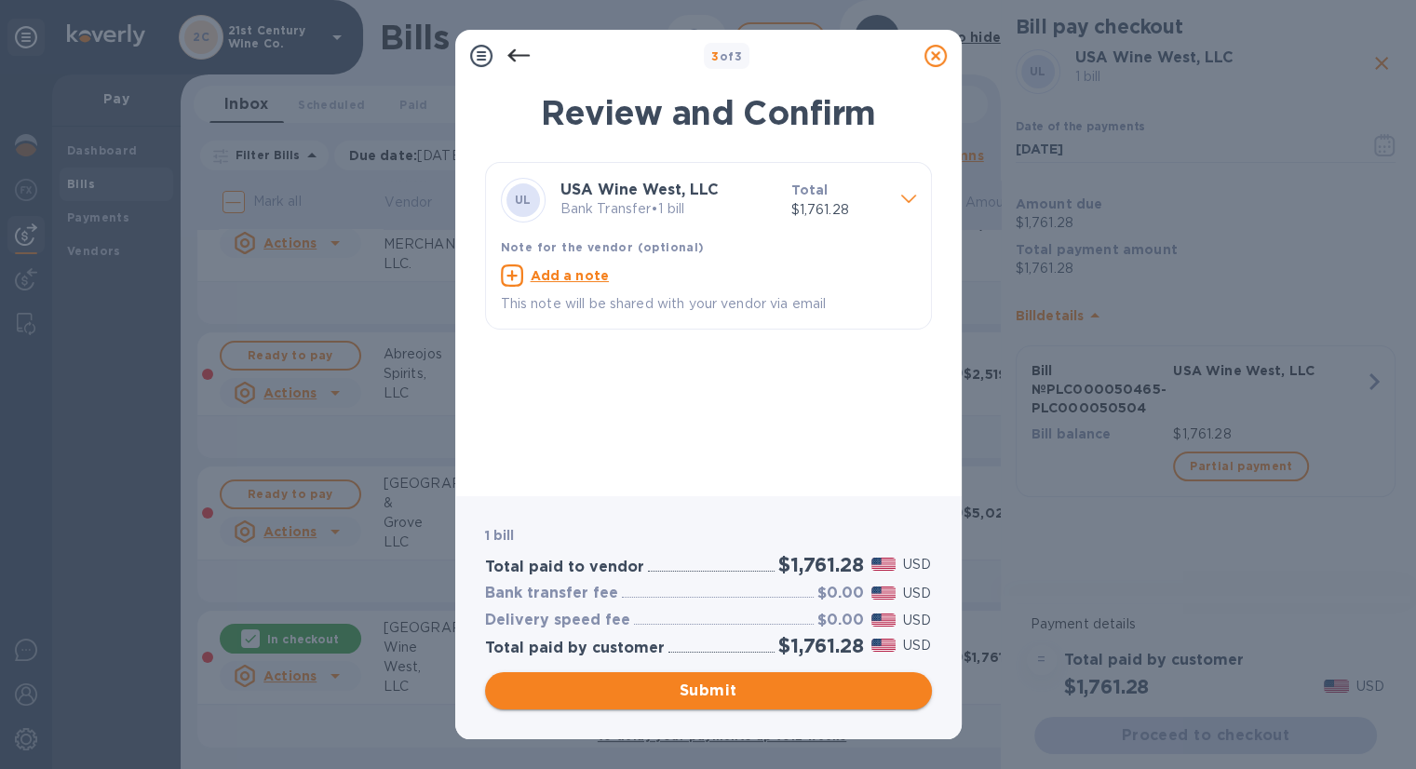
click at [741, 692] on span "Submit" at bounding box center [708, 691] width 417 height 22
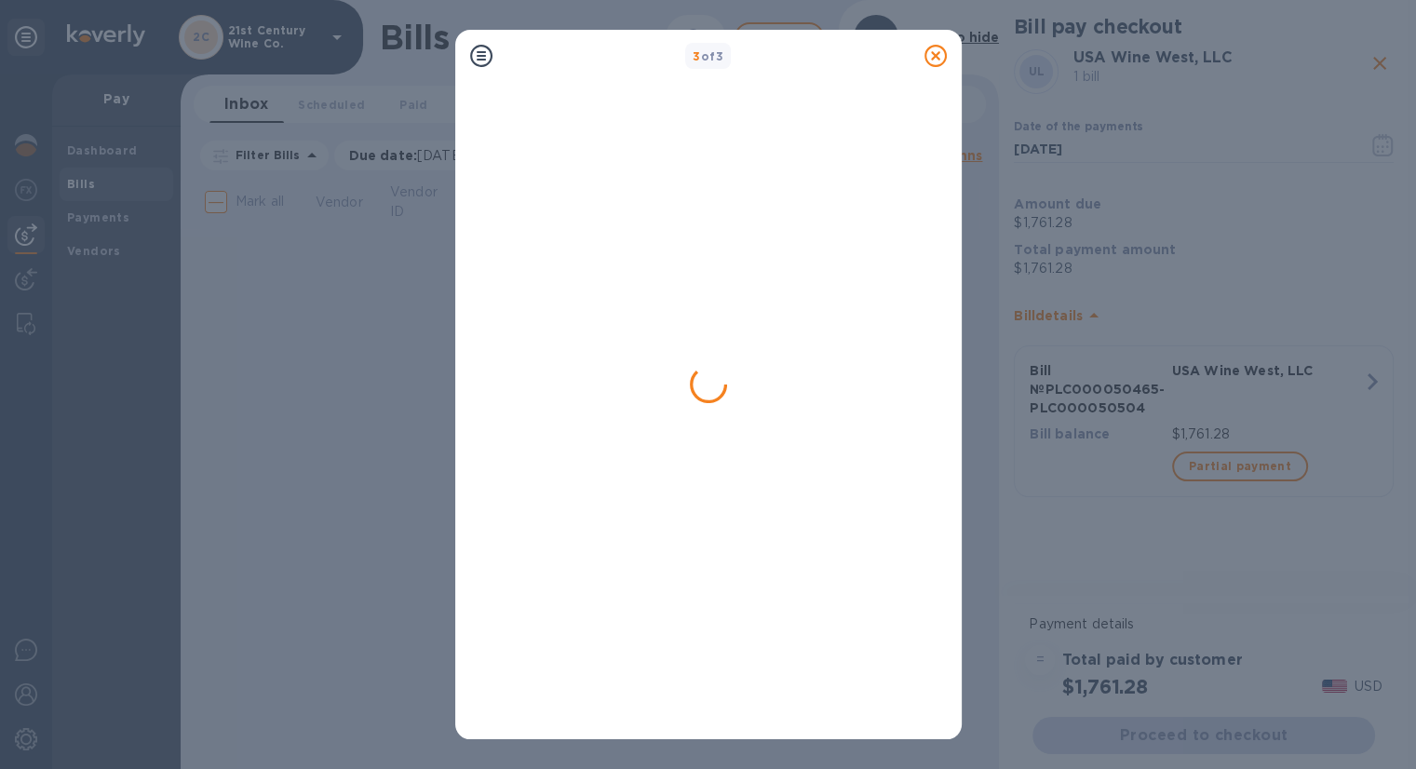
scroll to position [0, 0]
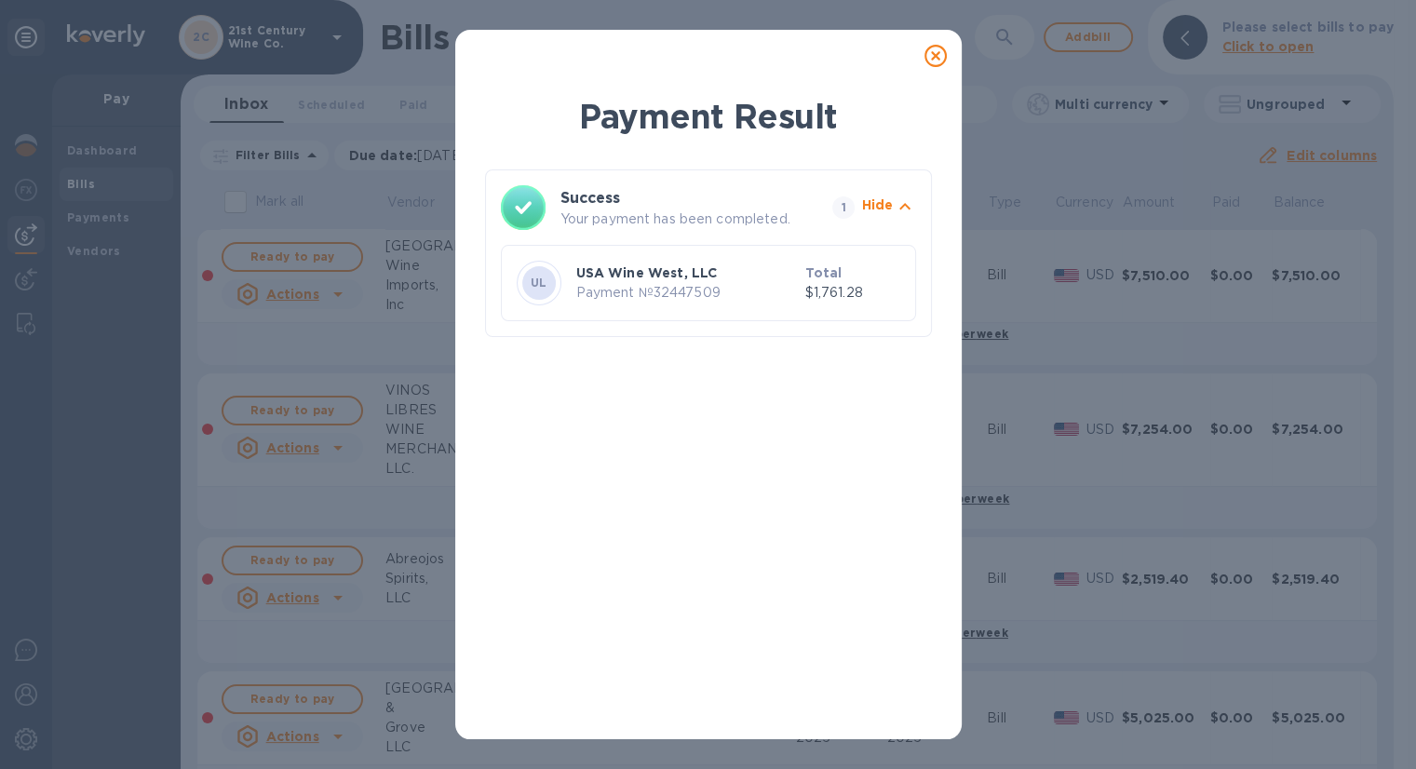
click at [935, 57] on icon at bounding box center [935, 56] width 22 height 22
